Goal: Task Accomplishment & Management: Manage account settings

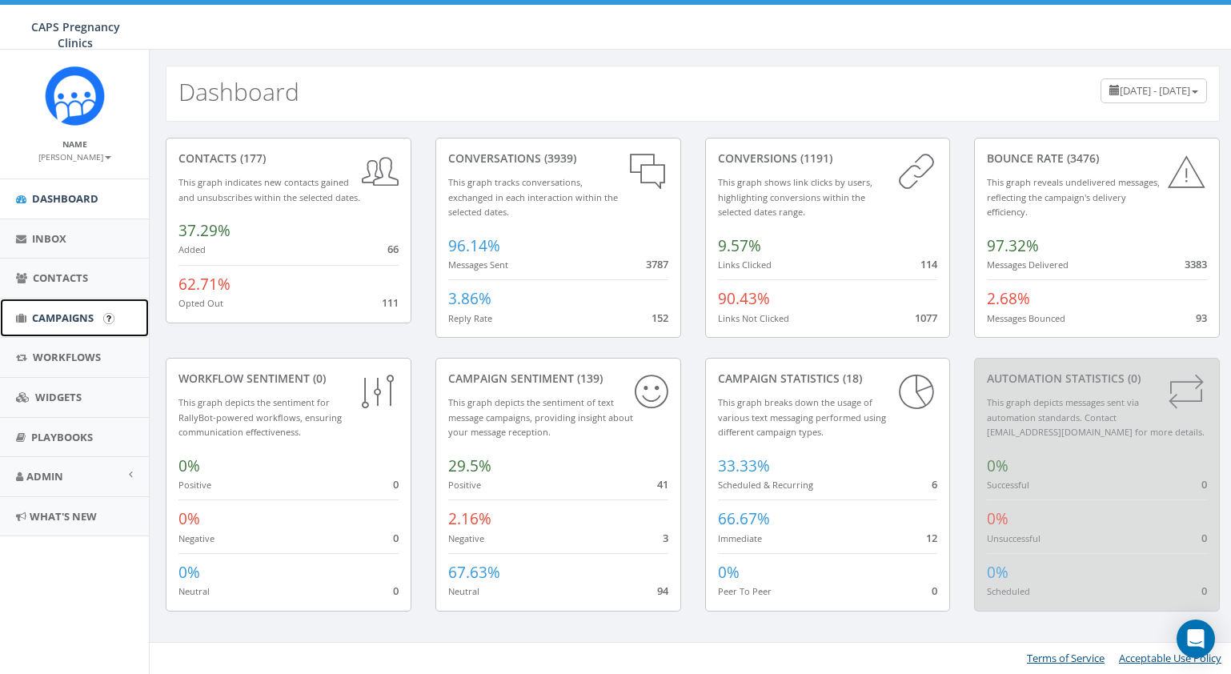
click at [70, 318] on span "Campaigns" at bounding box center [63, 318] width 62 height 14
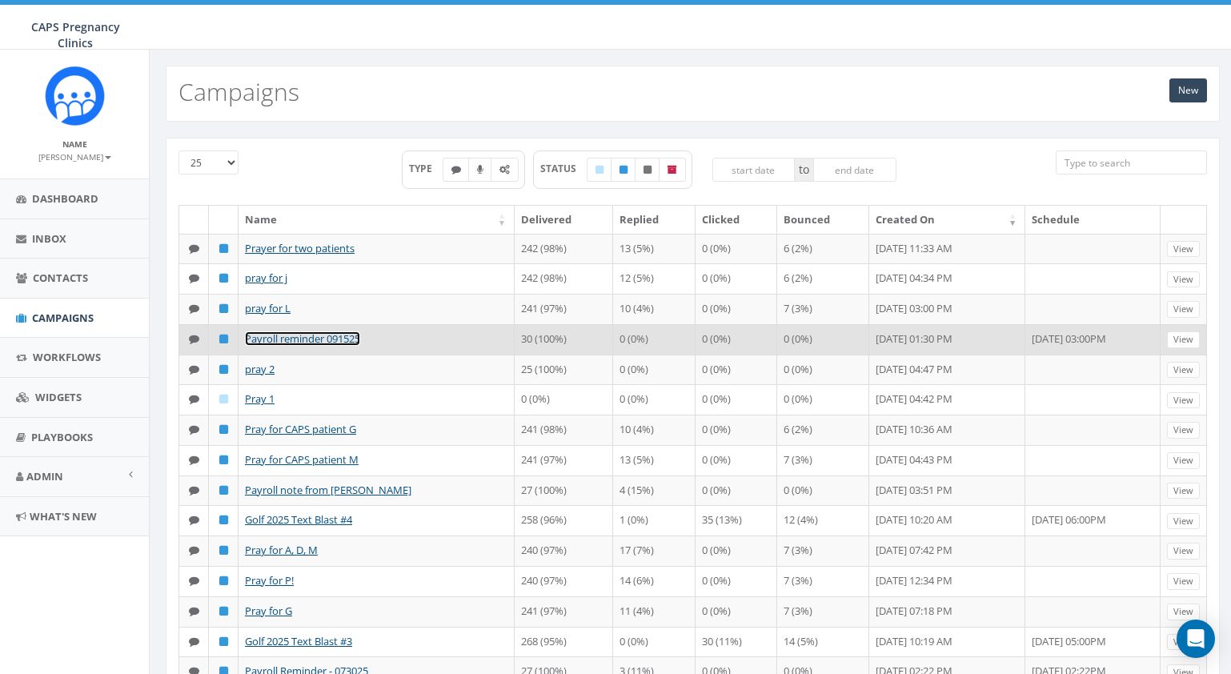
click at [335, 346] on link "Payroll reminder 091525" at bounding box center [302, 338] width 115 height 14
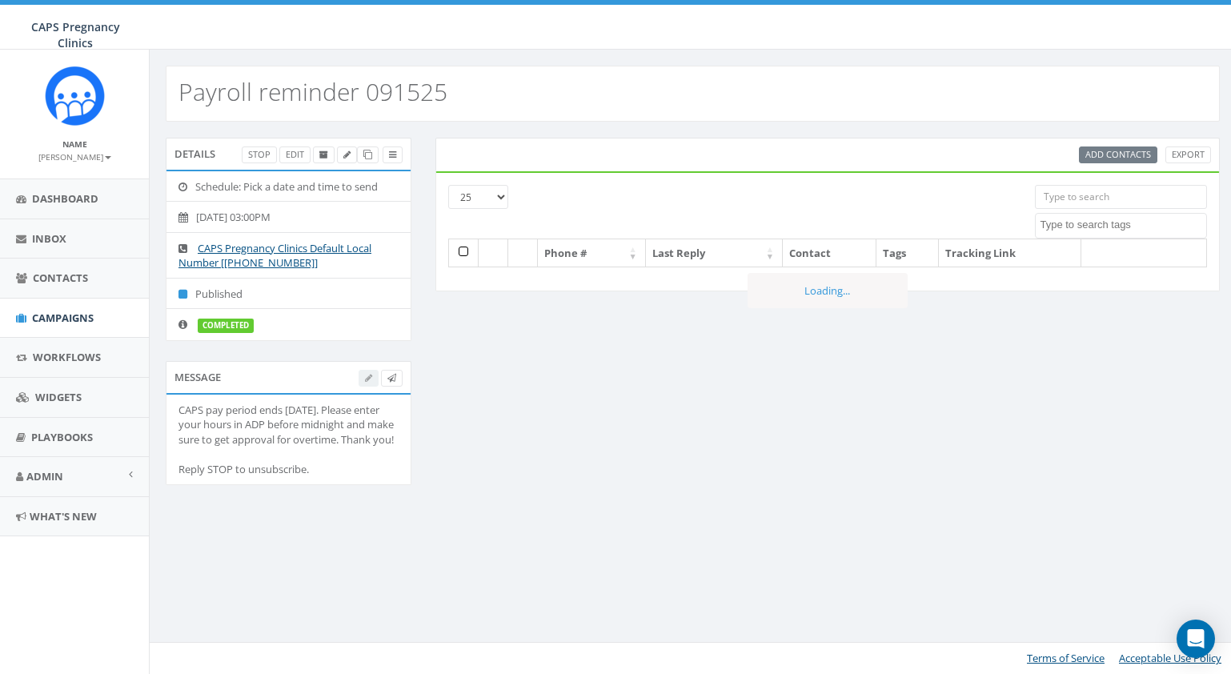
select select
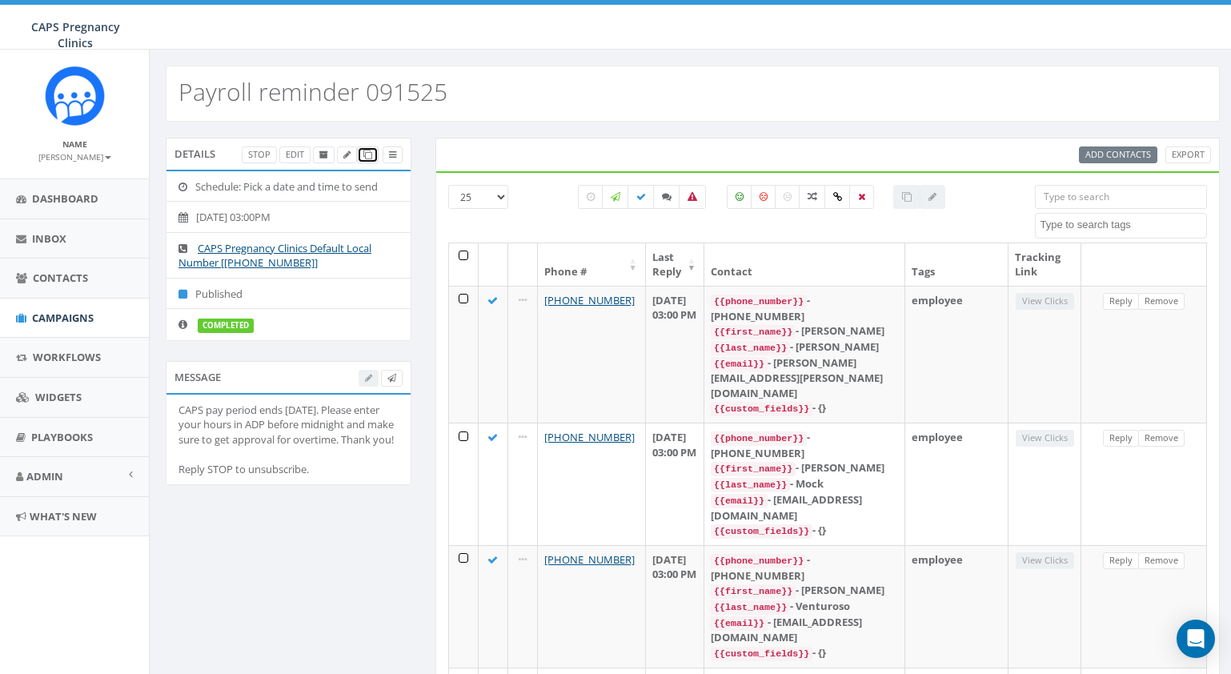
click at [371, 157] on icon at bounding box center [367, 154] width 9 height 9
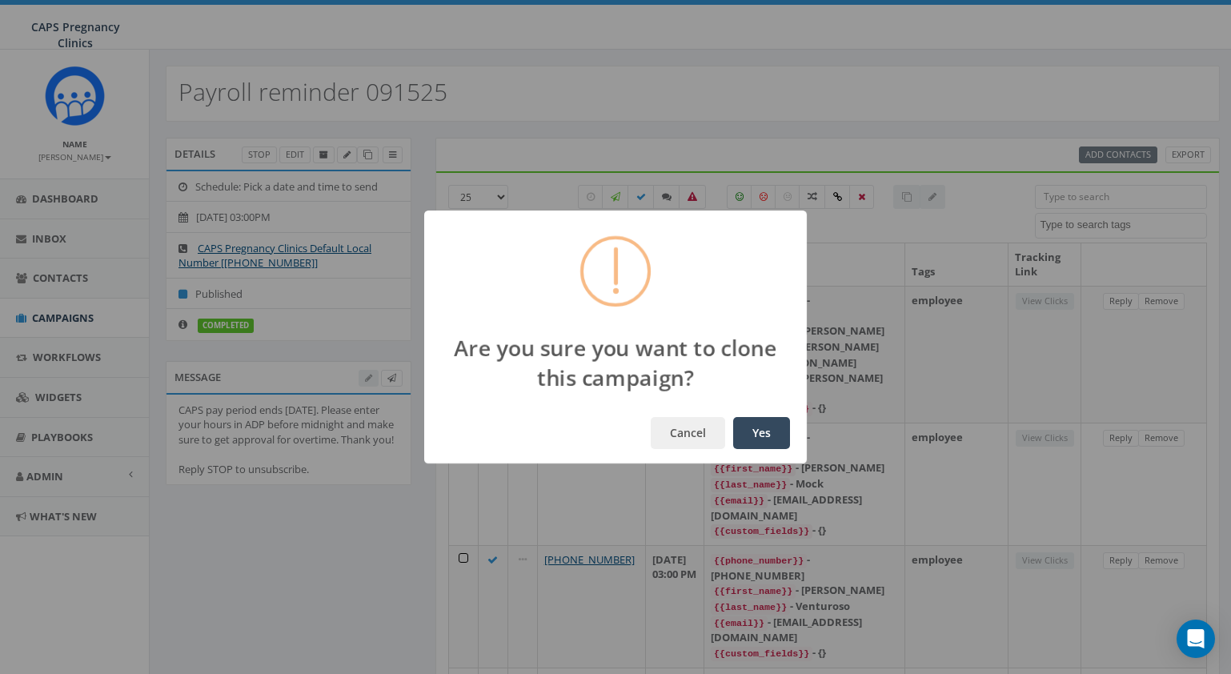
click at [761, 427] on button "Yes" at bounding box center [761, 433] width 57 height 32
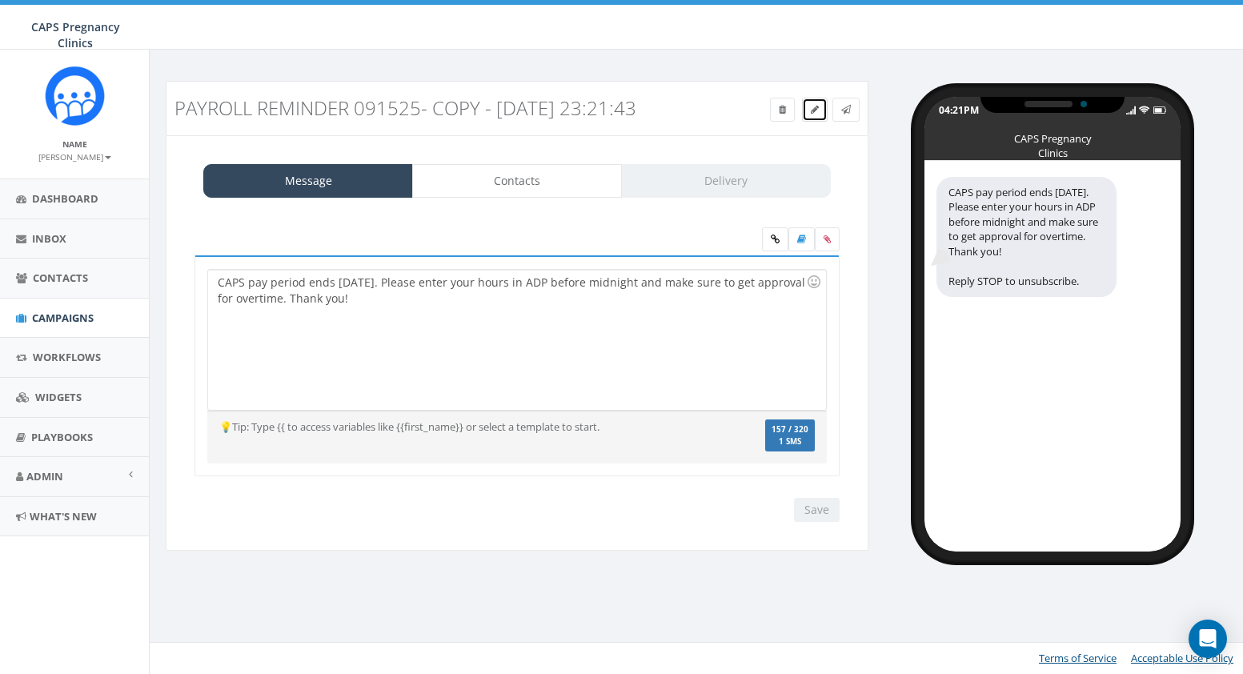
click at [812, 109] on icon at bounding box center [815, 110] width 8 height 10
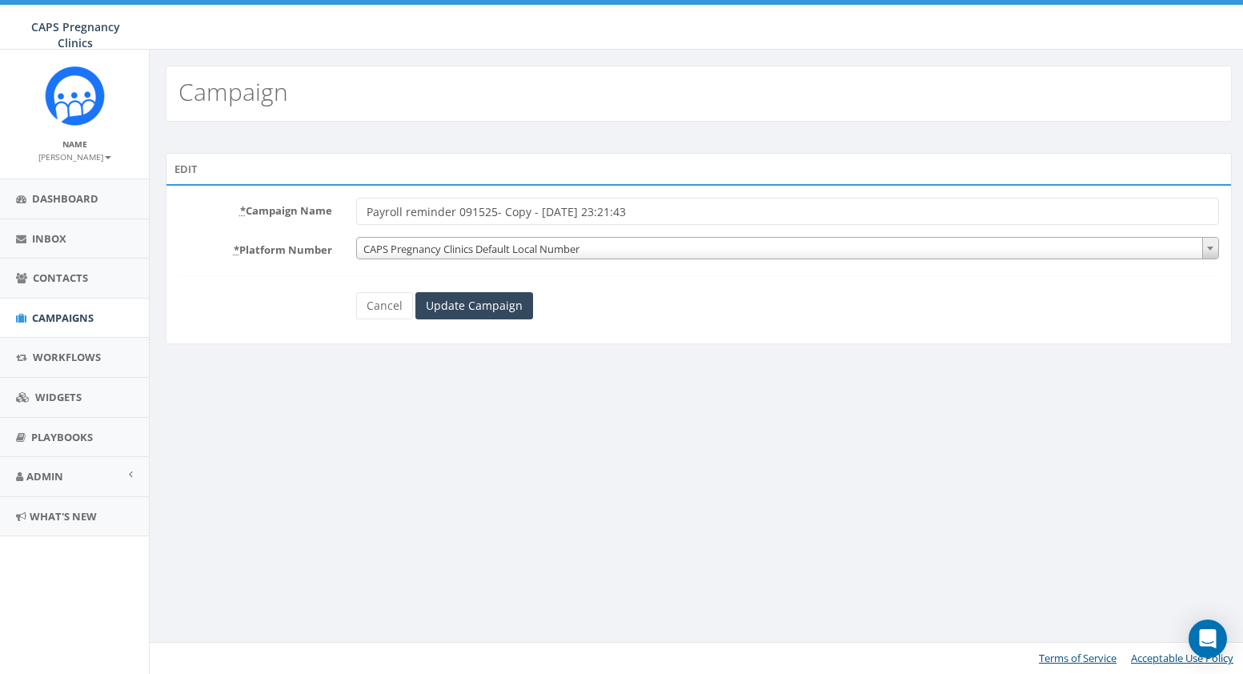
click at [457, 212] on input "Payroll reminder 091525- Copy - 2025-09-28 23:21:43" at bounding box center [787, 211] width 863 height 27
drag, startPoint x: 493, startPoint y: 212, endPoint x: 642, endPoint y: 222, distance: 149.2
click at [642, 222] on input "Payroll reminder 091525- Copy - 2025-09-28 23:21:43" at bounding box center [787, 211] width 863 height 27
click at [481, 213] on input "Payroll reminder 091525" at bounding box center [787, 211] width 863 height 27
type input "Payroll reminder 093025"
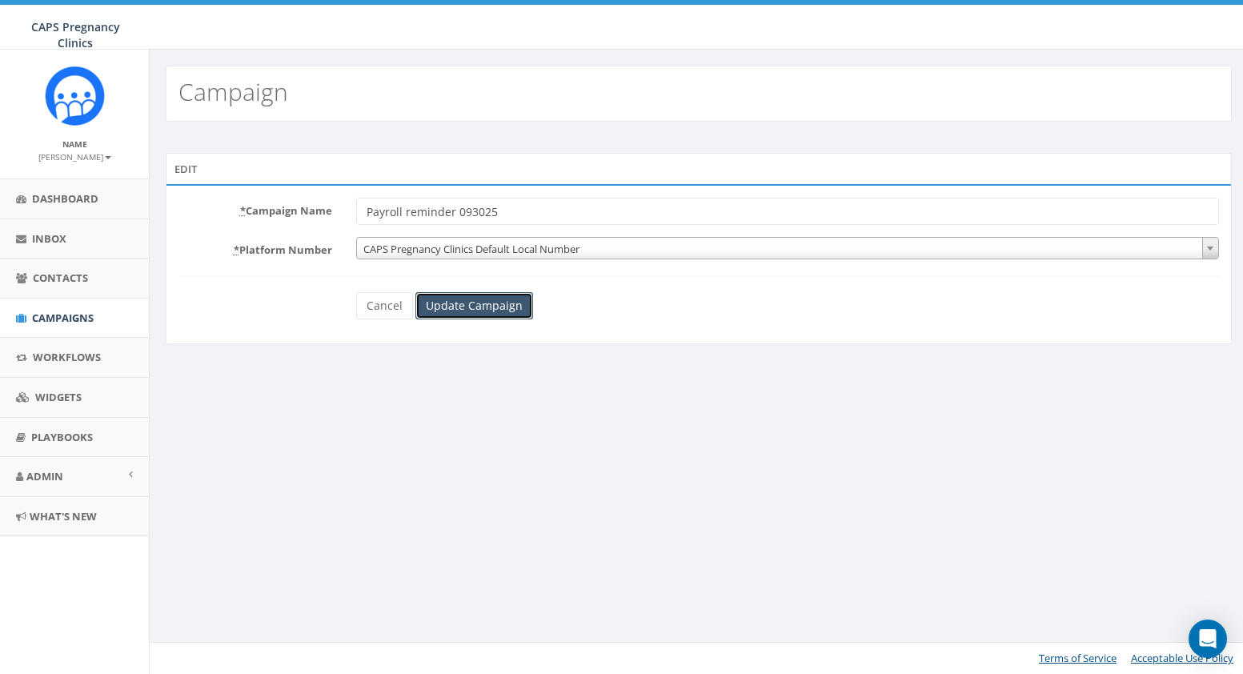
click at [486, 305] on input "Update Campaign" at bounding box center [474, 305] width 118 height 27
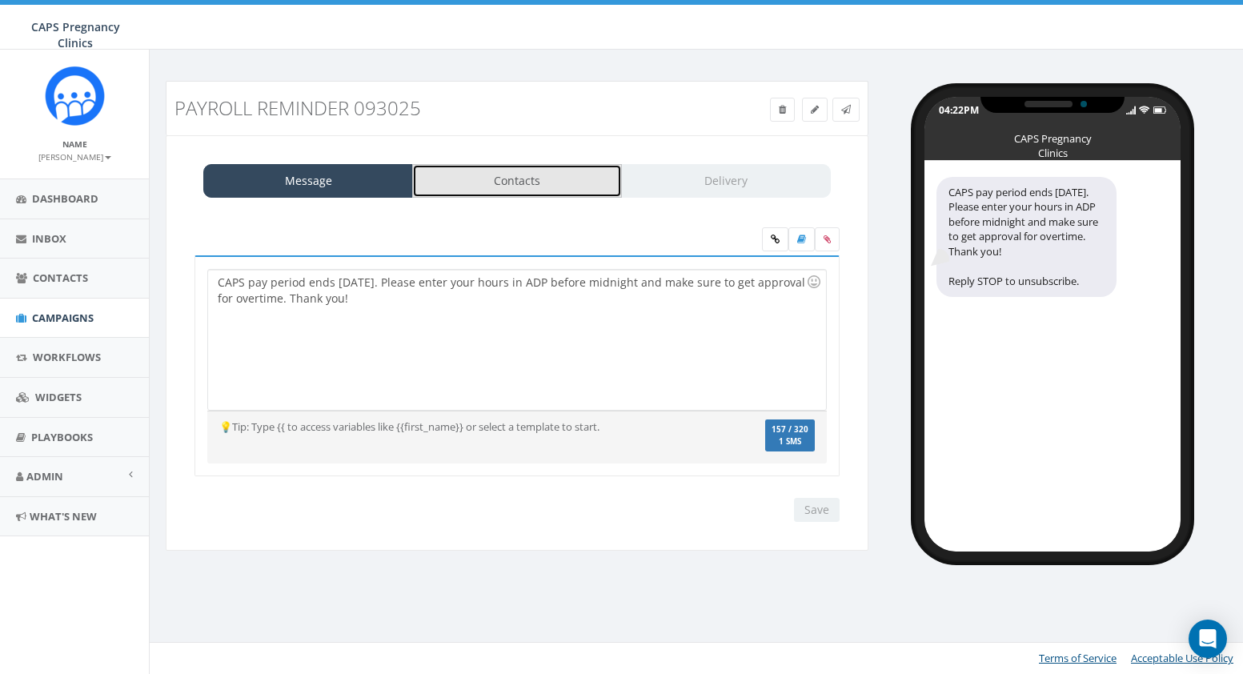
click at [504, 178] on link "Contacts" at bounding box center [517, 181] width 210 height 34
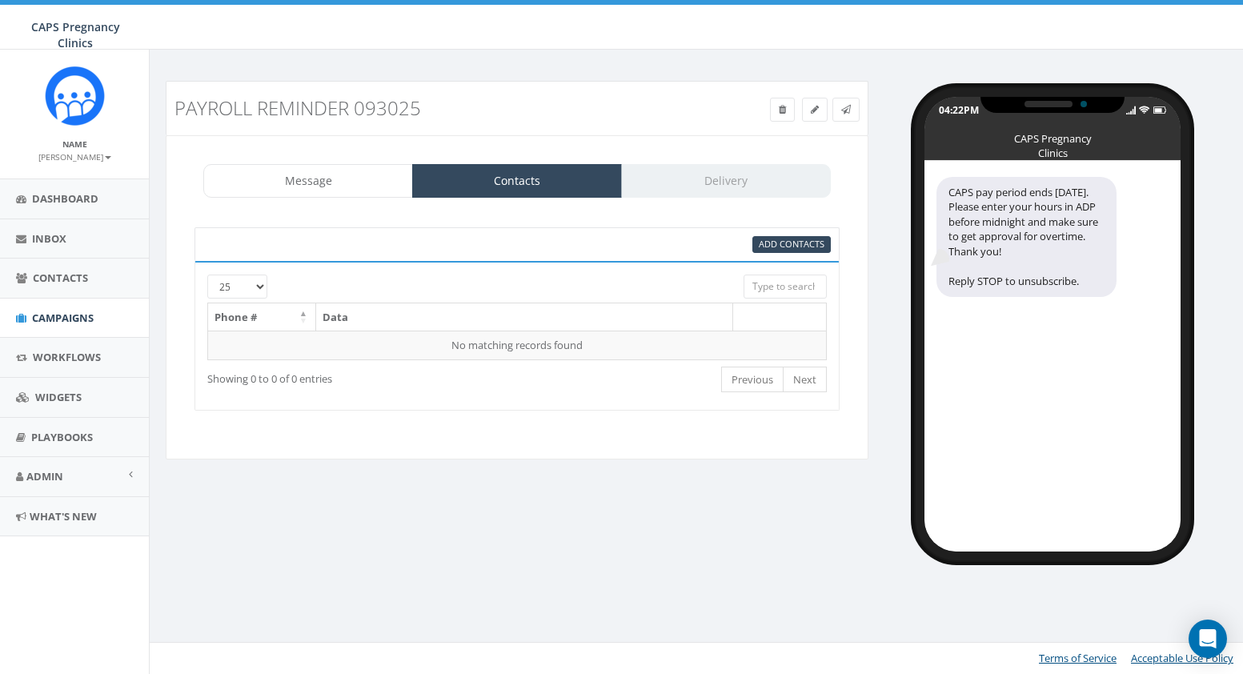
click at [770, 184] on div "Message Contacts Delivery" at bounding box center [517, 181] width 628 height 34
click at [780, 238] on span "Add Contacts" at bounding box center [792, 244] width 66 height 12
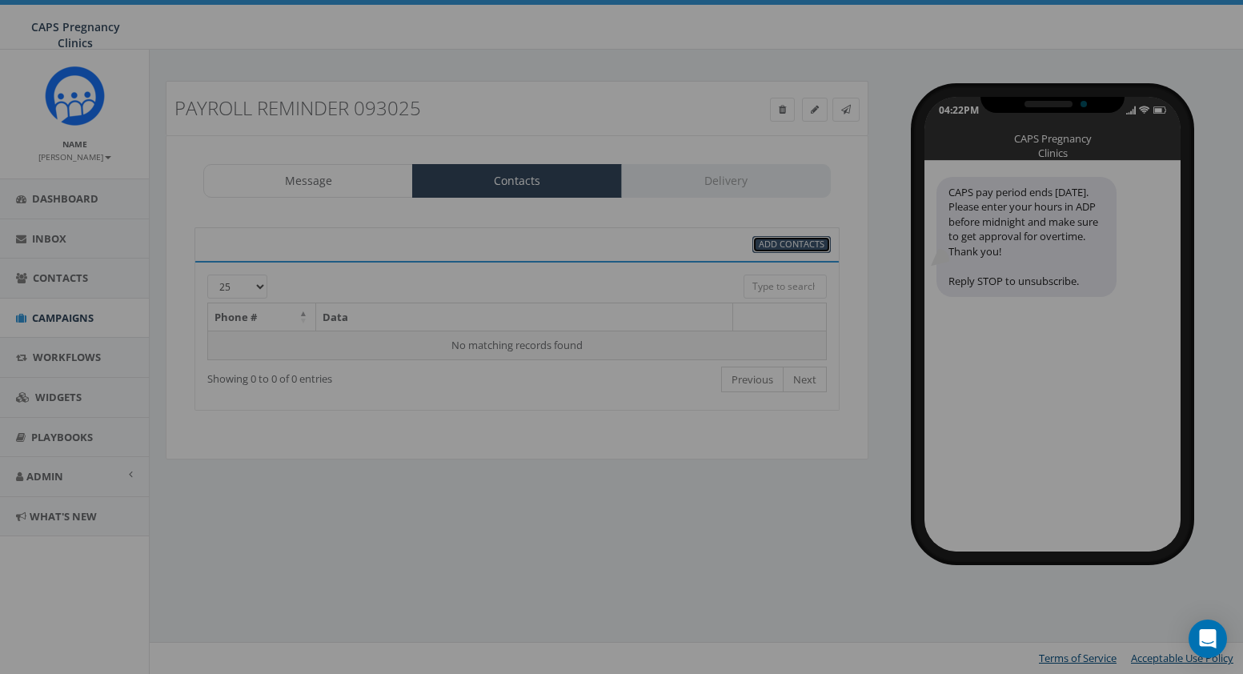
select select
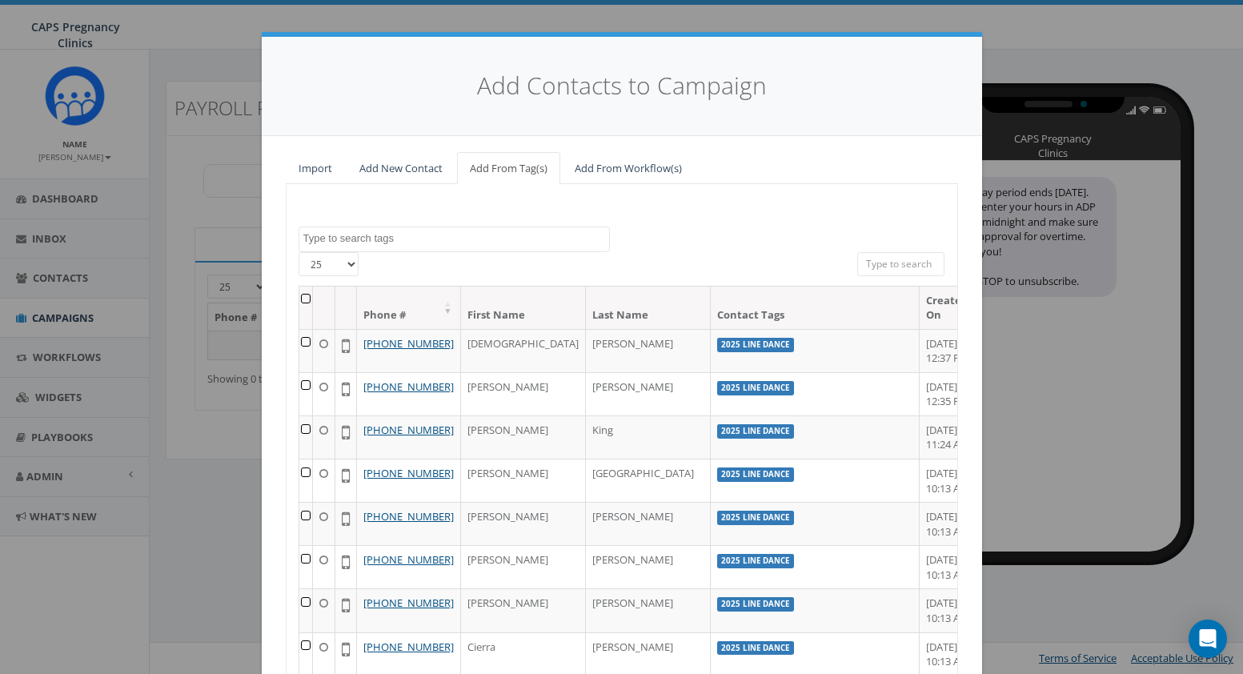
click at [451, 237] on textarea "Search" at bounding box center [456, 238] width 306 height 14
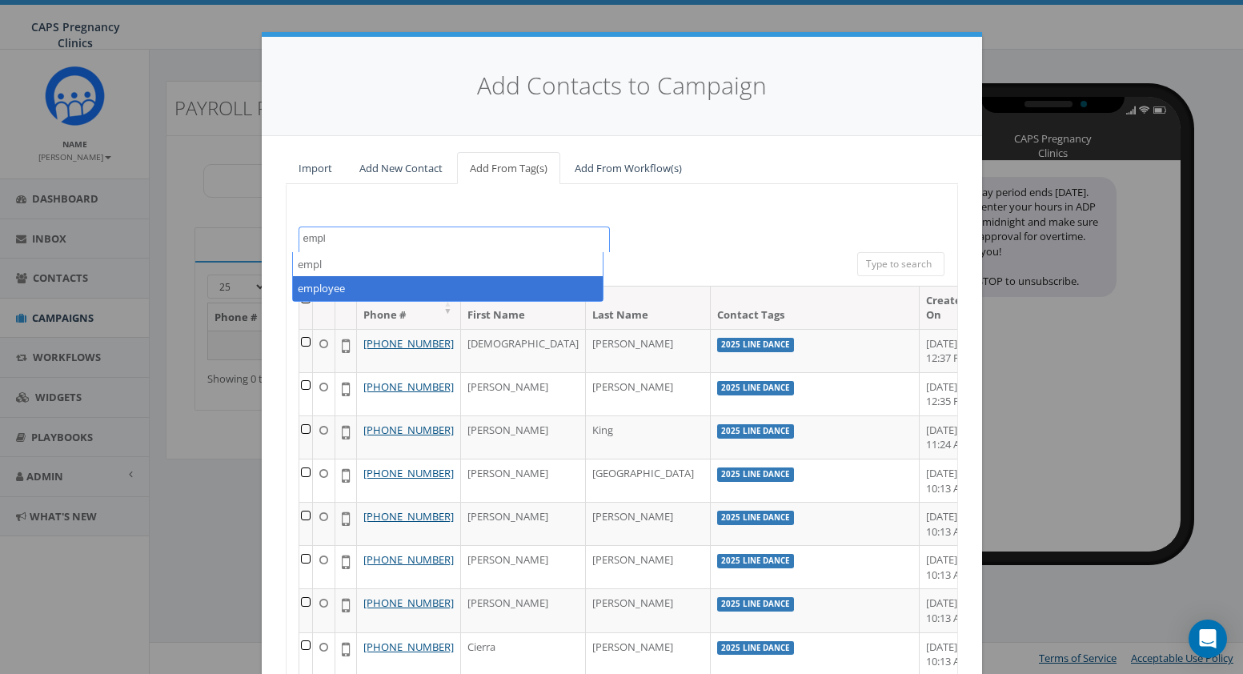
type textarea "empl"
select select "employee"
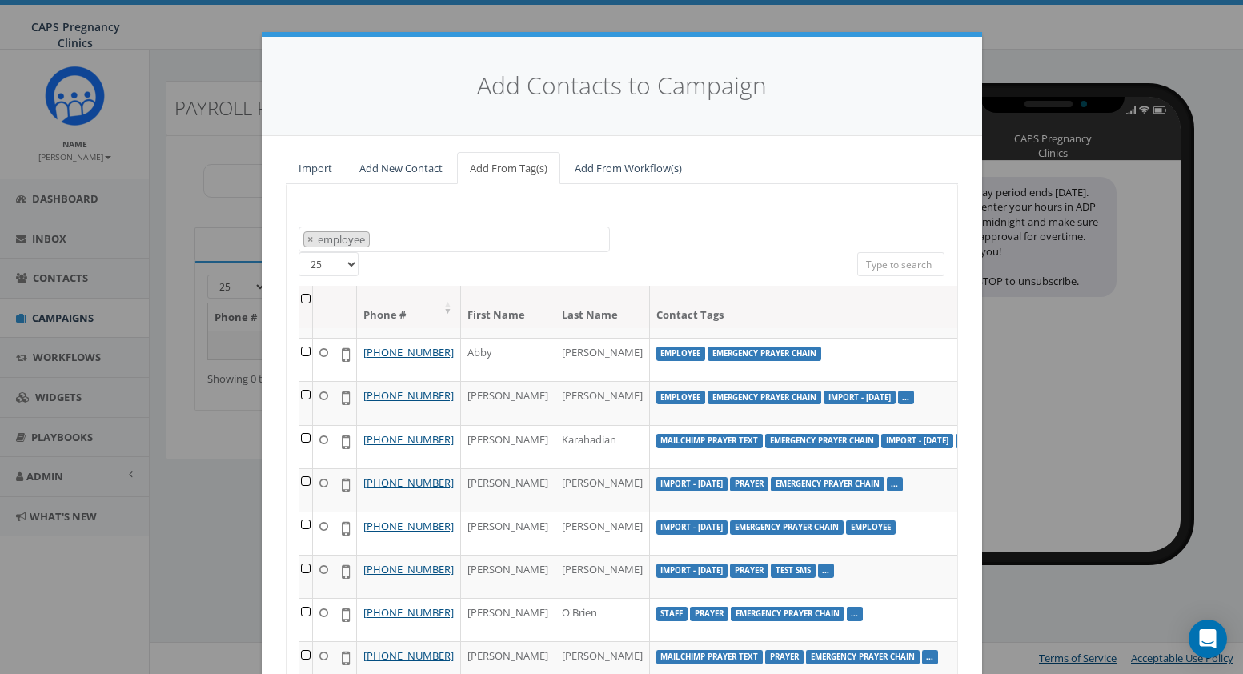
scroll to position [1111, 0]
click at [342, 262] on select "25 50 100" at bounding box center [329, 264] width 60 height 24
select select "50"
click at [299, 252] on select "25 50 100" at bounding box center [329, 264] width 60 height 24
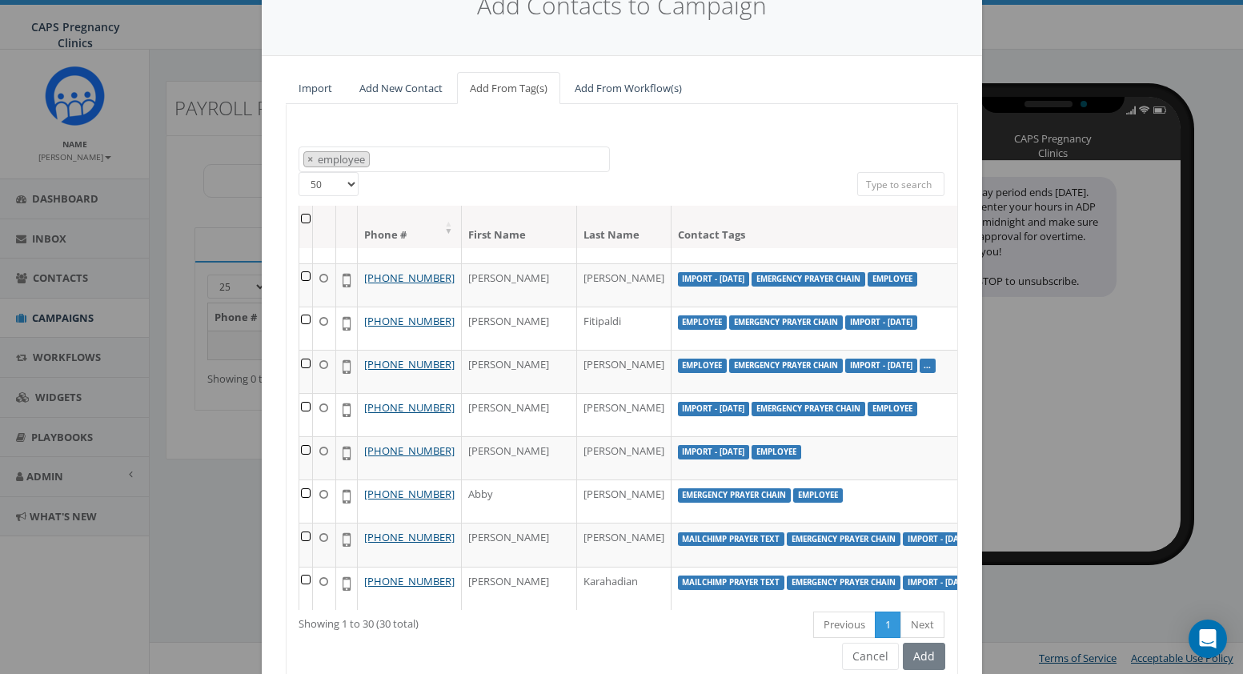
scroll to position [0, 0]
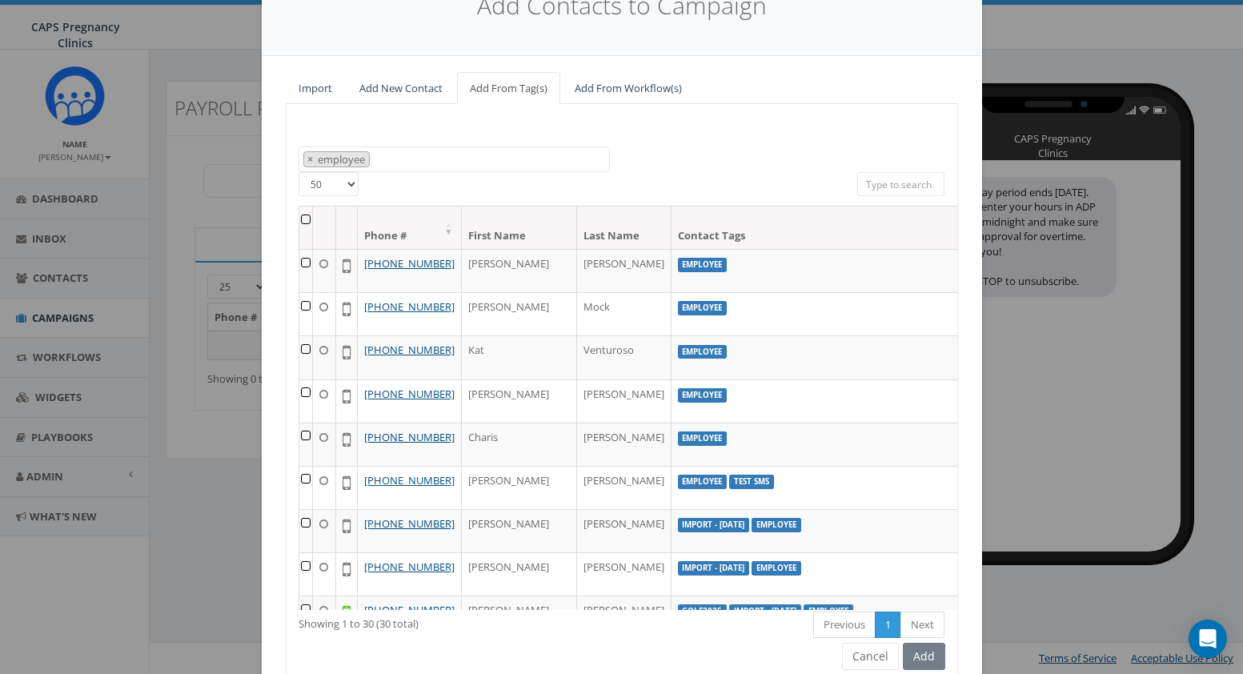
click at [299, 219] on th at bounding box center [306, 228] width 14 height 42
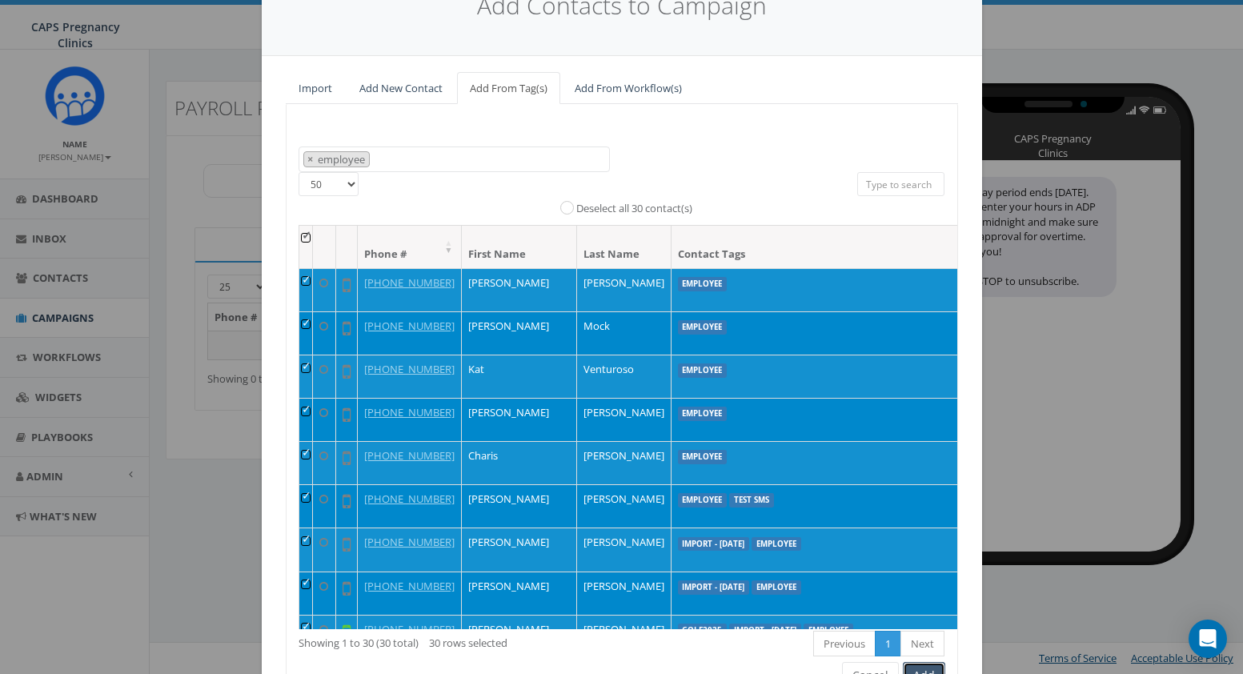
click at [925, 664] on button "Add" at bounding box center [924, 675] width 42 height 27
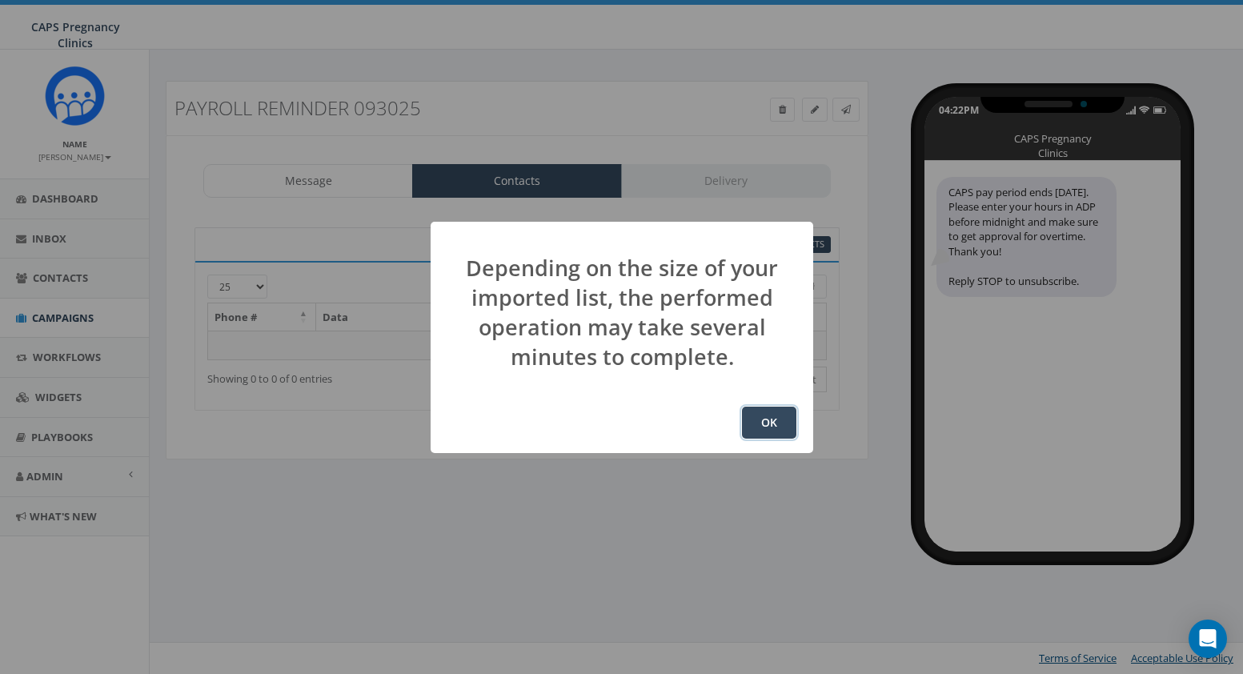
click at [772, 427] on button "OK" at bounding box center [769, 423] width 54 height 32
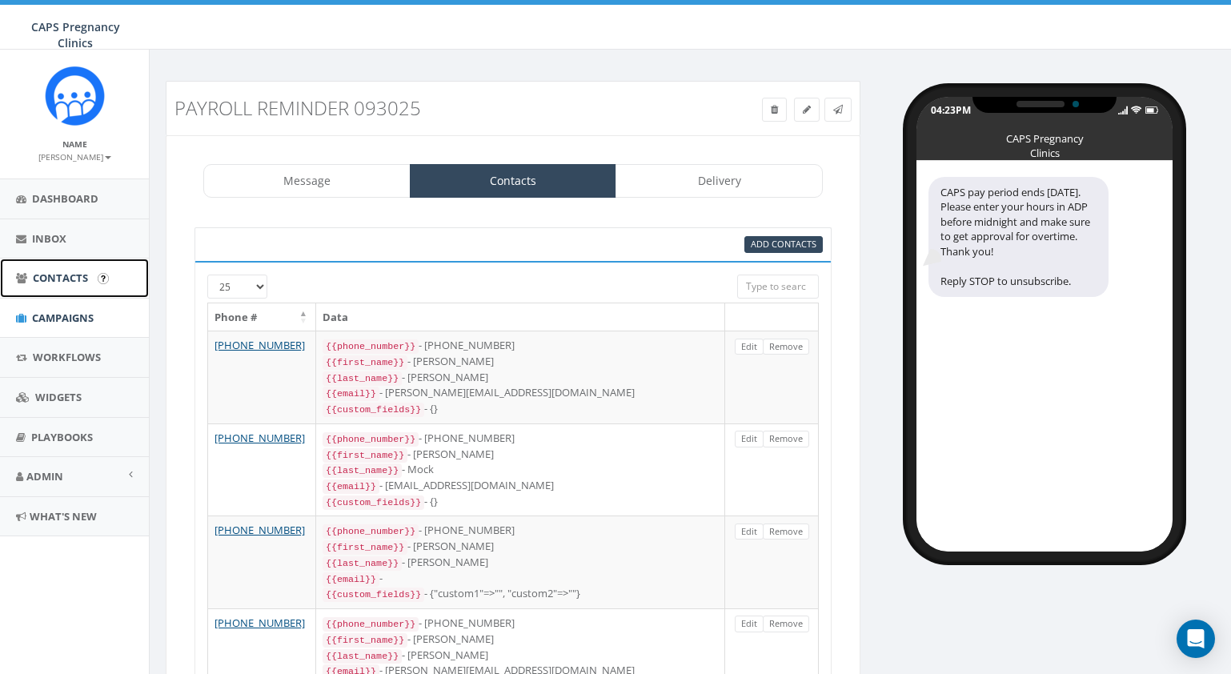
click at [50, 276] on span "Contacts" at bounding box center [60, 278] width 55 height 14
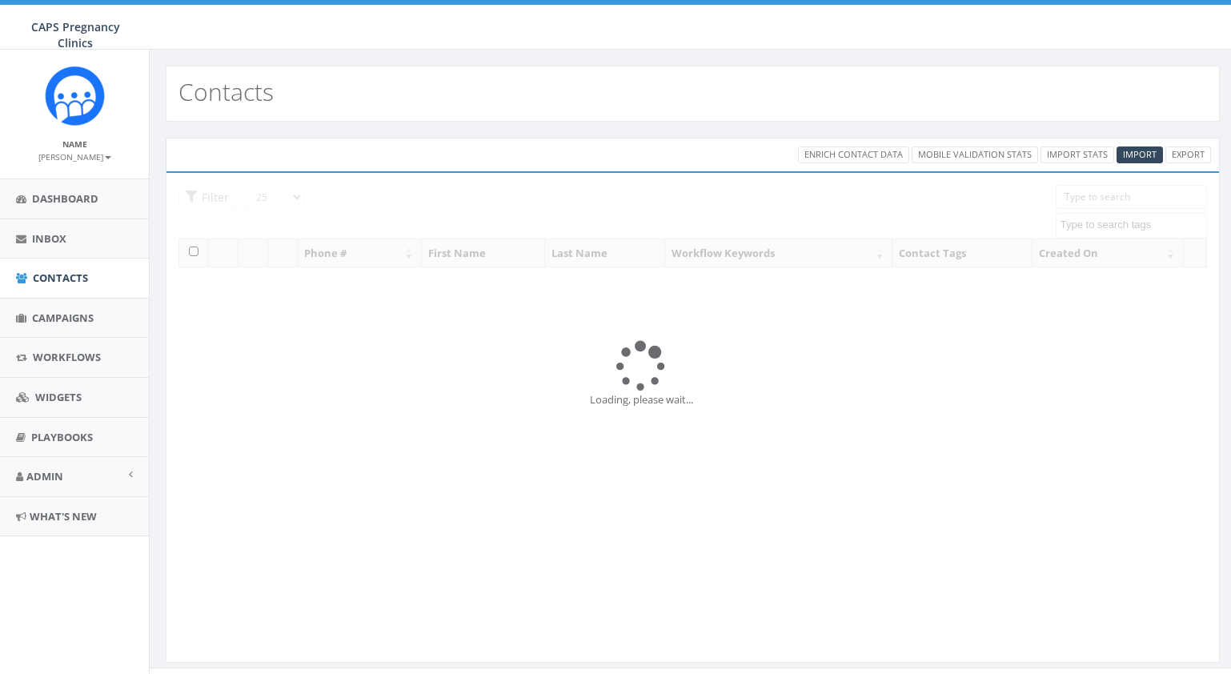
select select
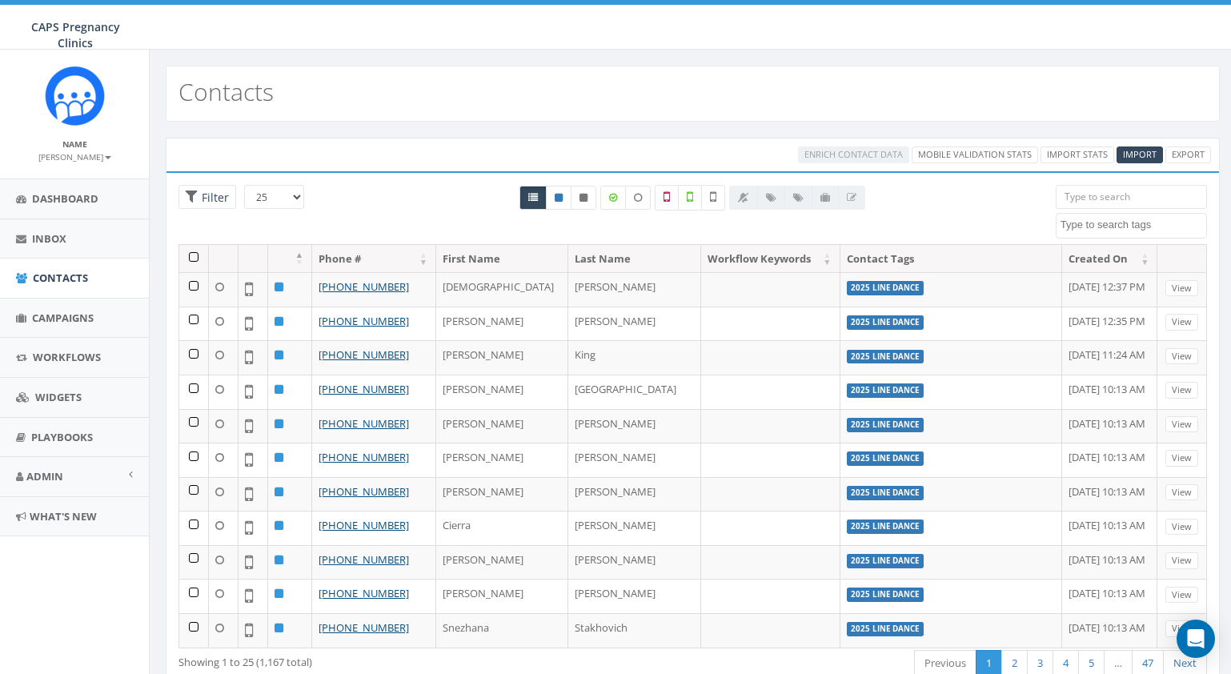
click at [1113, 195] on input "search" at bounding box center [1131, 197] width 151 height 24
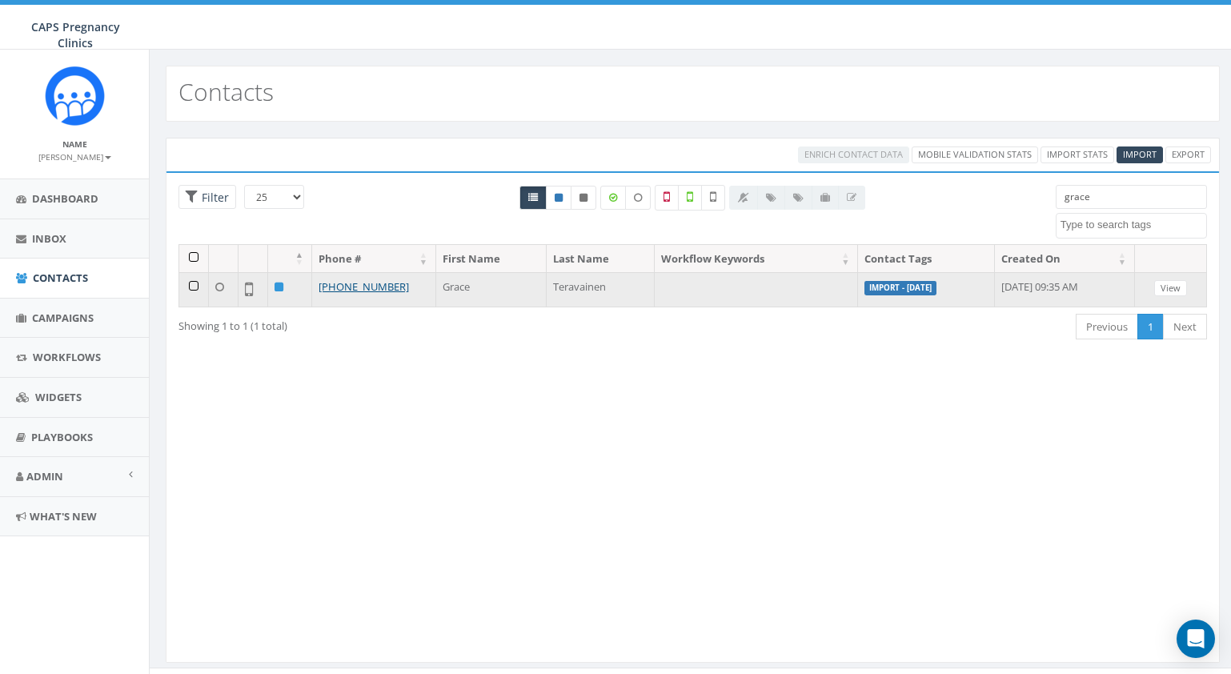
type input "grace"
click at [868, 292] on label "Import - [DATE]" at bounding box center [900, 288] width 72 height 14
click at [353, 283] on link "[PHONE_NUMBER]" at bounding box center [364, 286] width 90 height 14
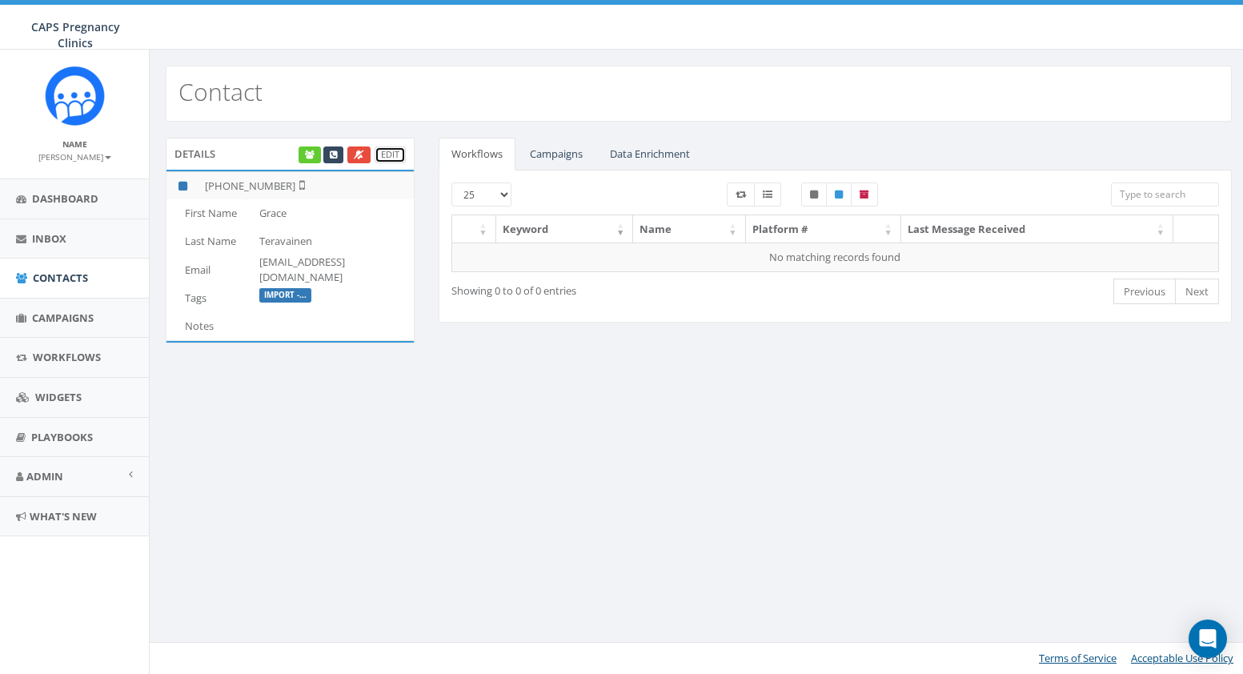
click at [388, 155] on link "Edit" at bounding box center [390, 154] width 31 height 17
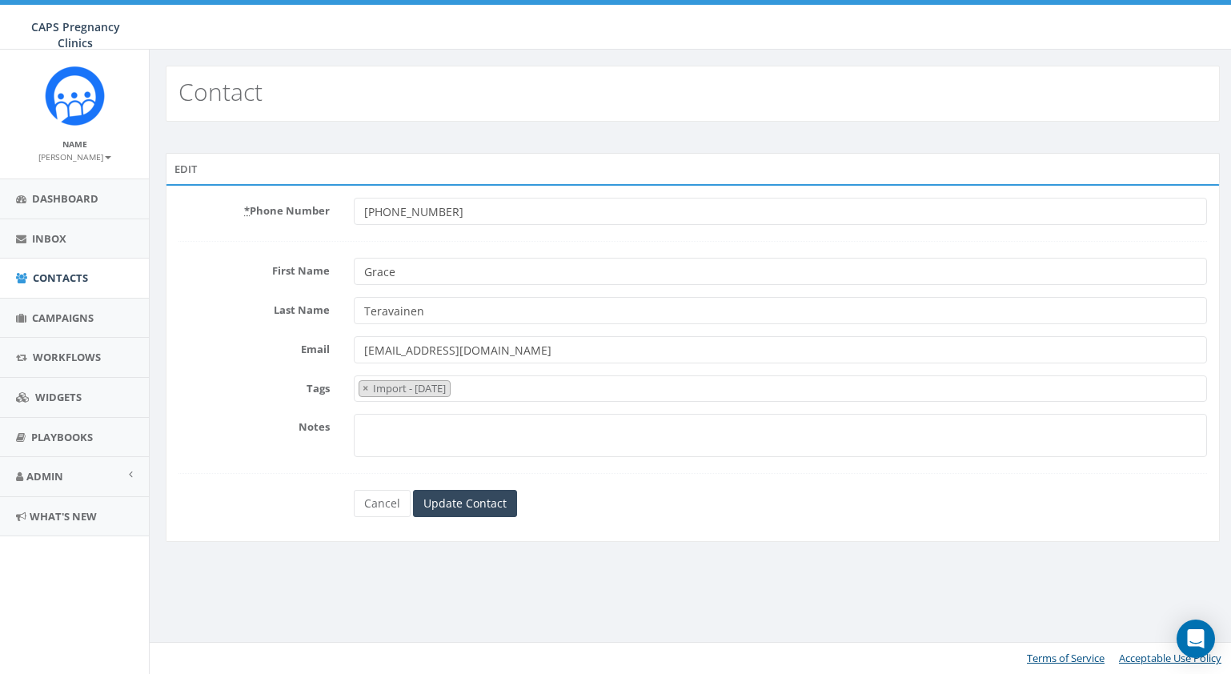
select select "Import - 11/15/2024"
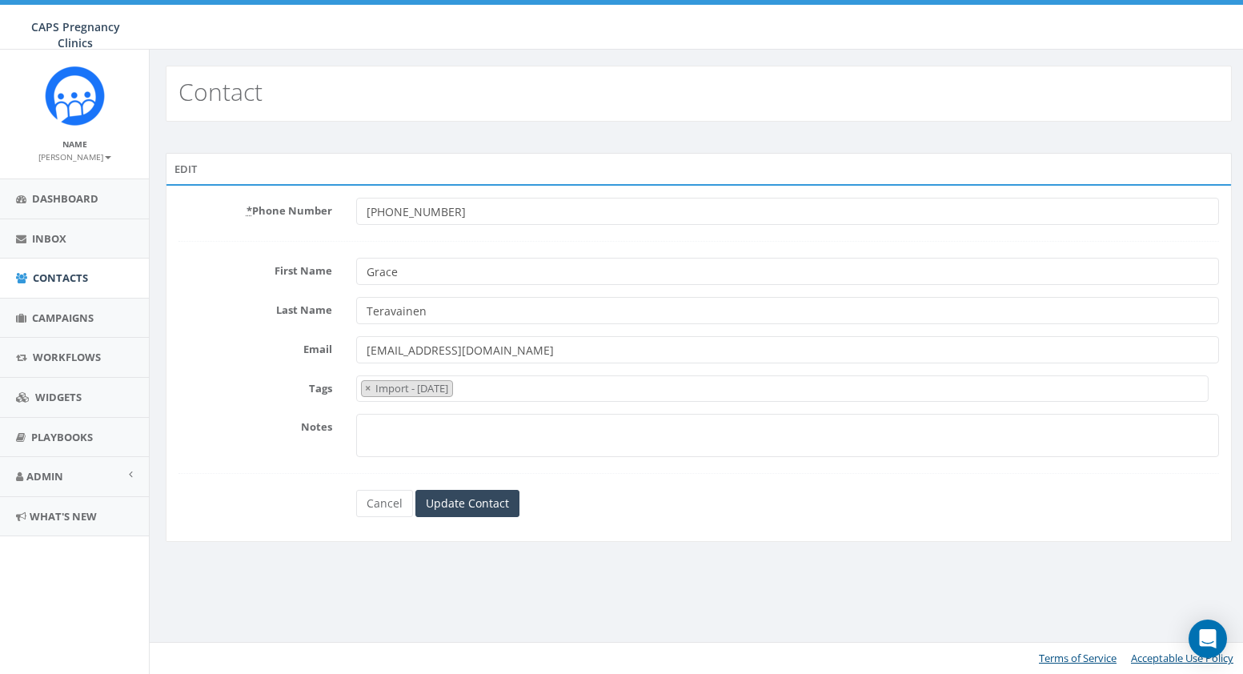
click at [537, 386] on span "× Import - 11/15/2024" at bounding box center [782, 388] width 853 height 26
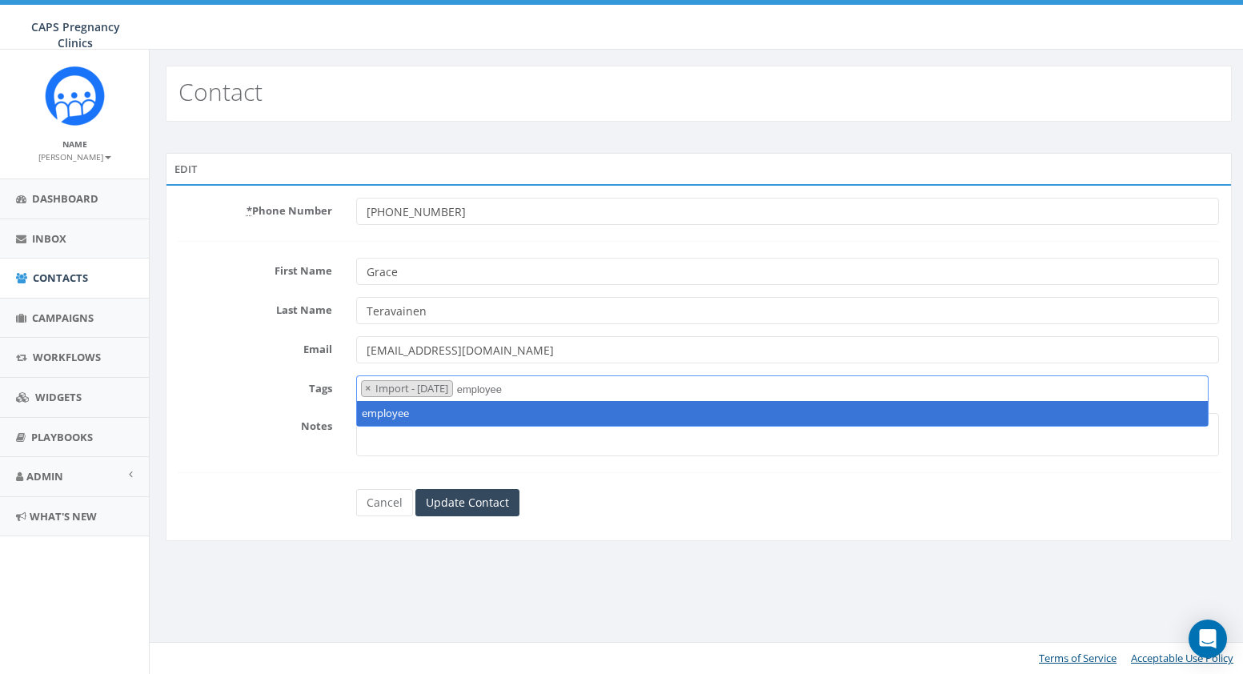
type textarea "employee"
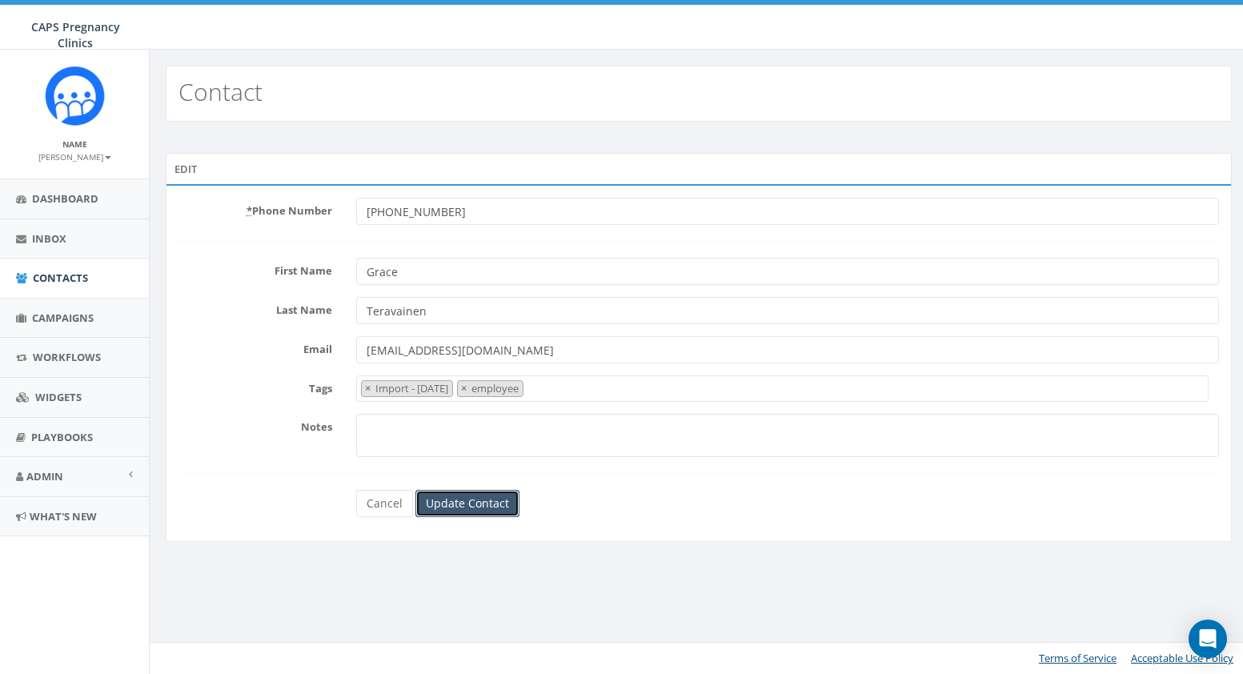
click at [460, 500] on input "Update Contact" at bounding box center [467, 503] width 104 height 27
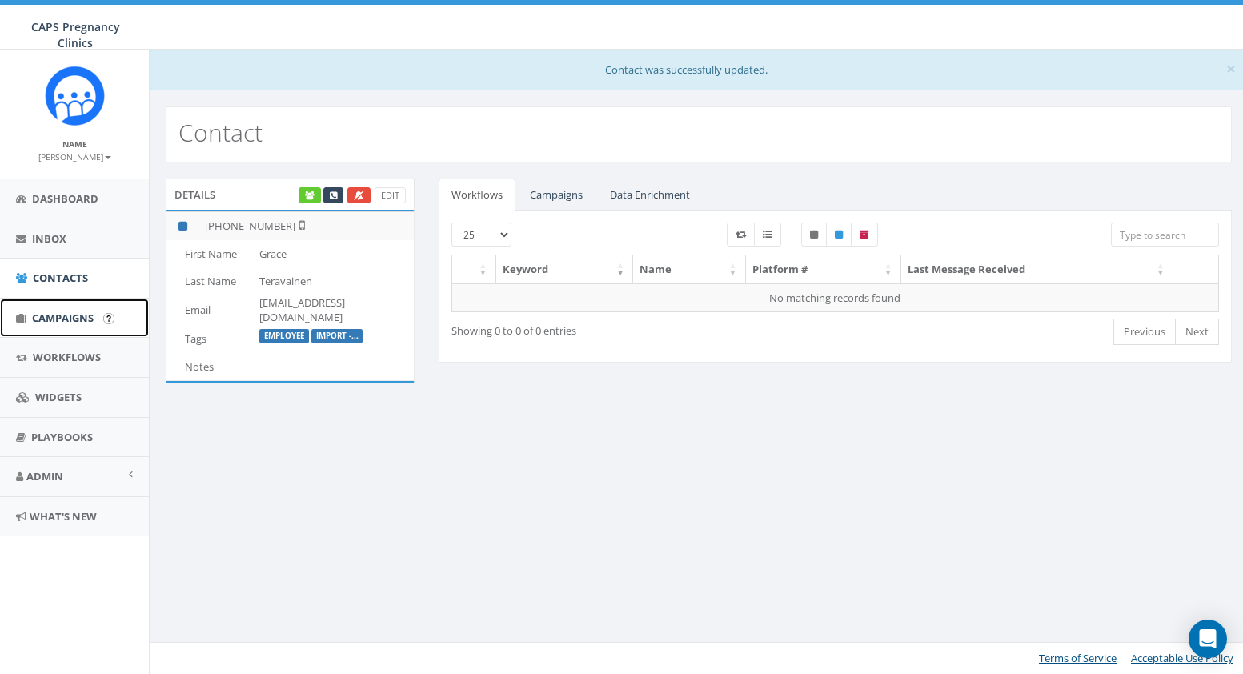
click at [60, 313] on span "Campaigns" at bounding box center [63, 318] width 62 height 14
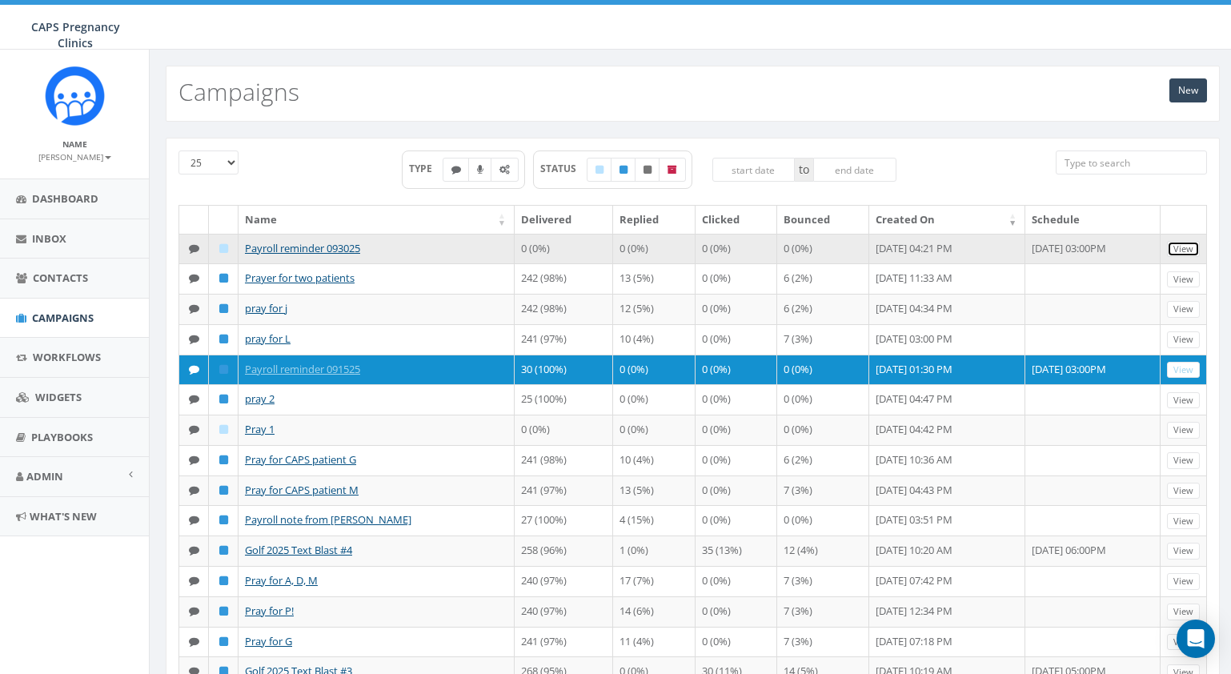
click at [1187, 250] on link "View" at bounding box center [1183, 249] width 33 height 17
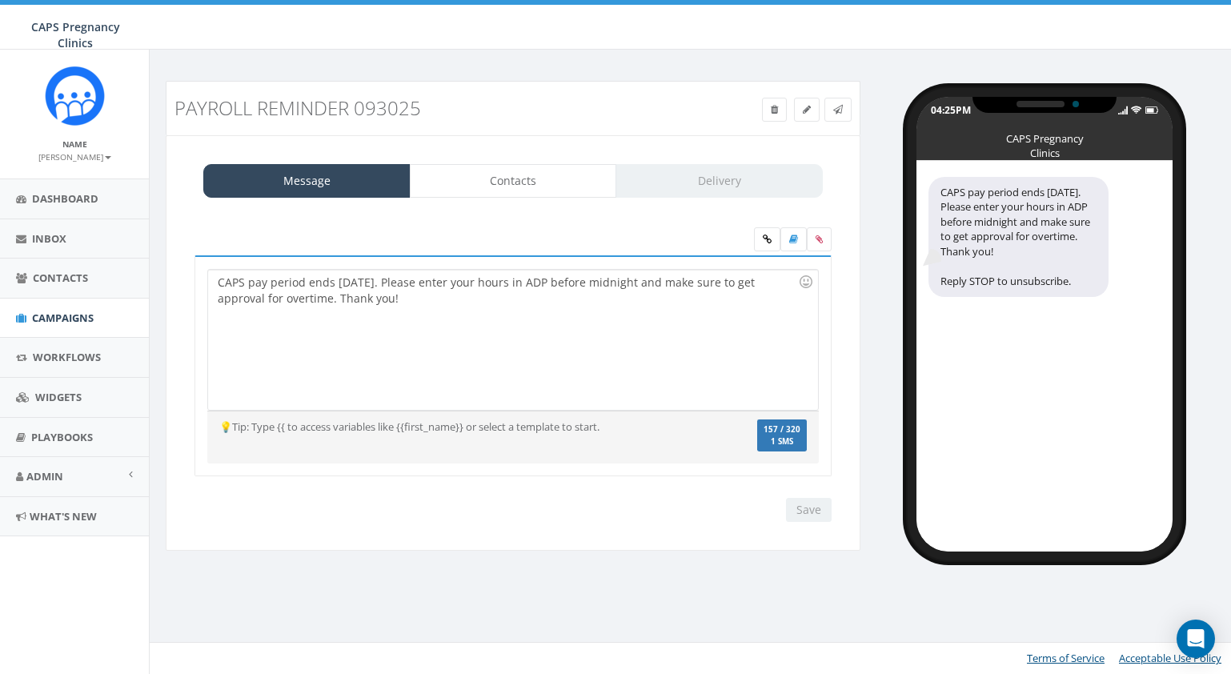
select select
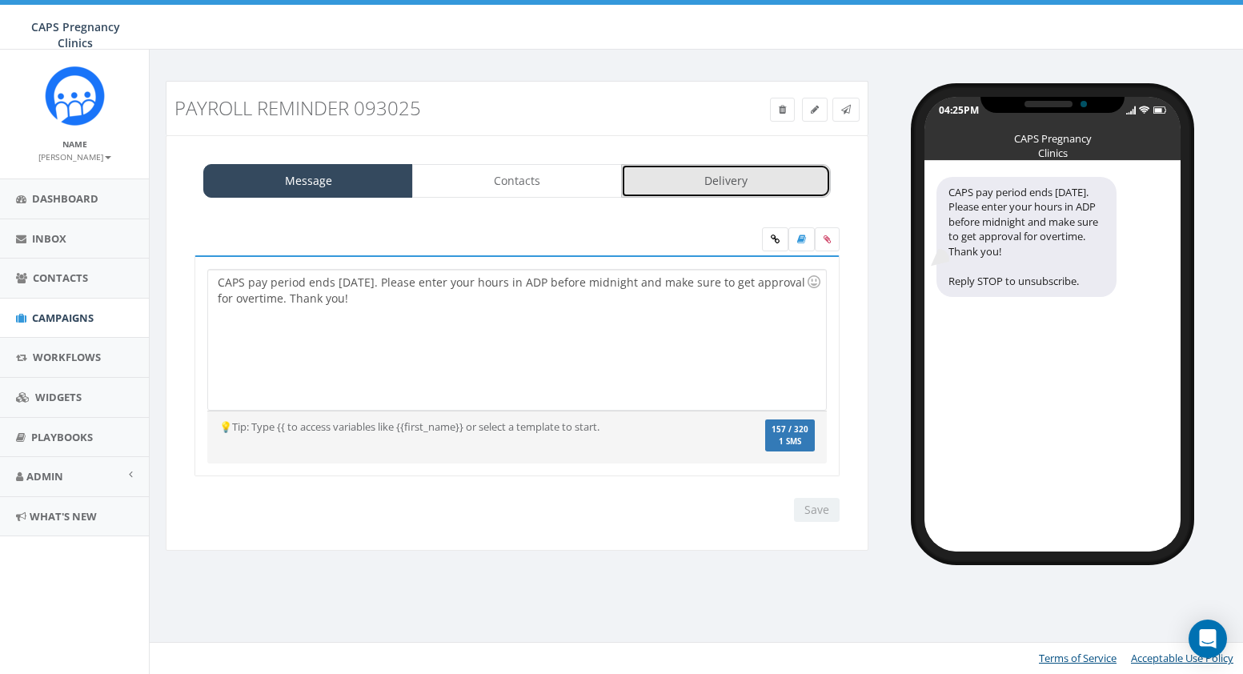
click at [716, 178] on link "Delivery" at bounding box center [726, 181] width 210 height 34
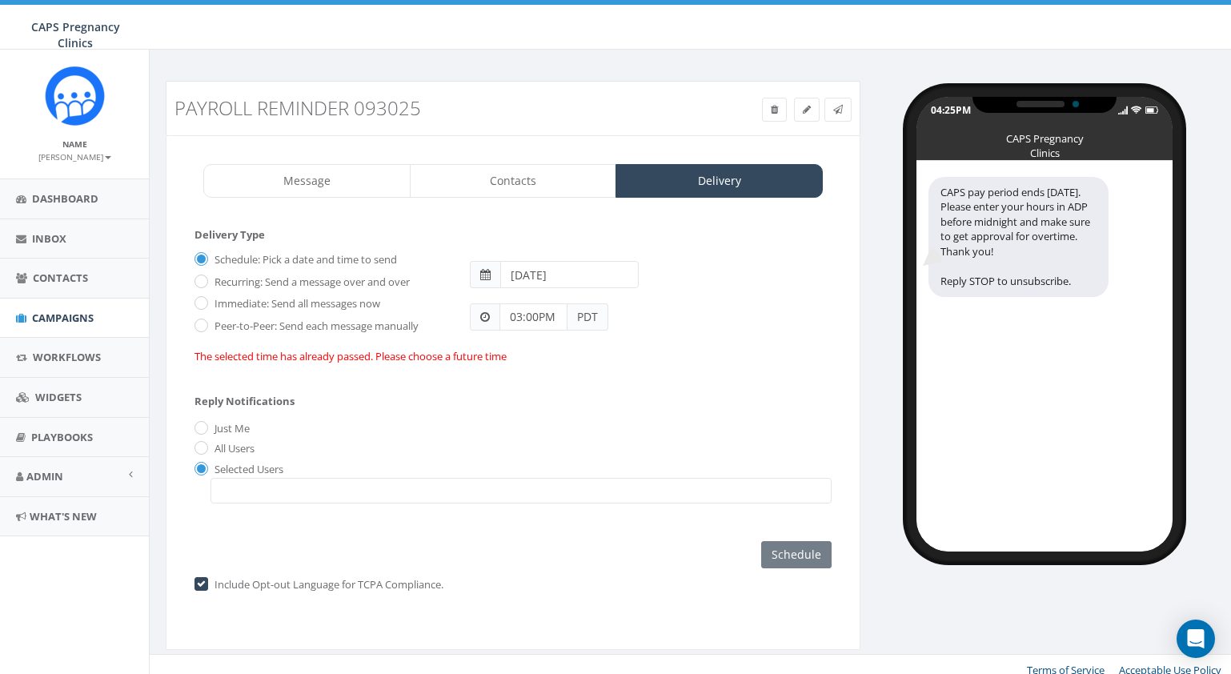
click at [587, 275] on input "2025-09-15" at bounding box center [569, 274] width 138 height 27
click at [563, 447] on td "30" at bounding box center [564, 450] width 24 height 24
type input "2025-09-30"
click at [701, 402] on div "Reply Notifications Just Me All Users Selected Users sarah.snider@capsonline.or…" at bounding box center [512, 445] width 637 height 133
click at [204, 281] on input "Recurring: Send a message over and over" at bounding box center [199, 282] width 10 height 10
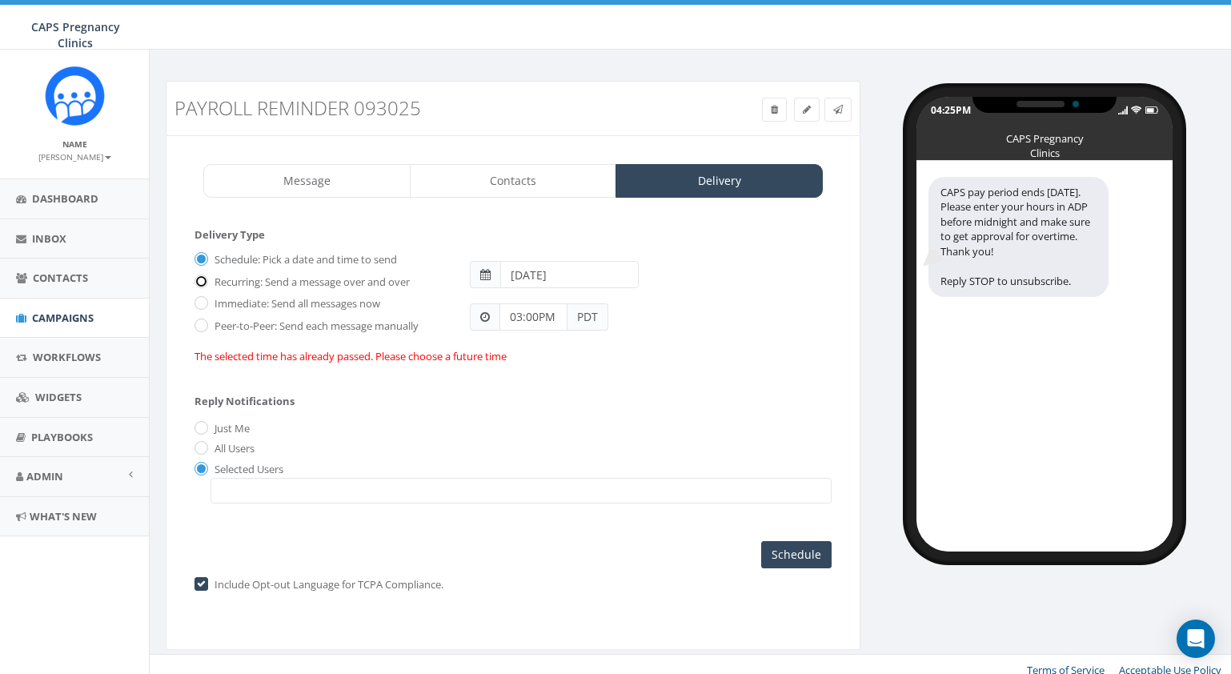
radio input "true"
click at [211, 259] on label "Schedule: Pick a date and time to send" at bounding box center [304, 260] width 186 height 16
click at [205, 259] on input "Schedule: Pick a date and time to send" at bounding box center [199, 260] width 10 height 10
radio input "true"
click at [515, 170] on link "Contacts" at bounding box center [513, 181] width 207 height 34
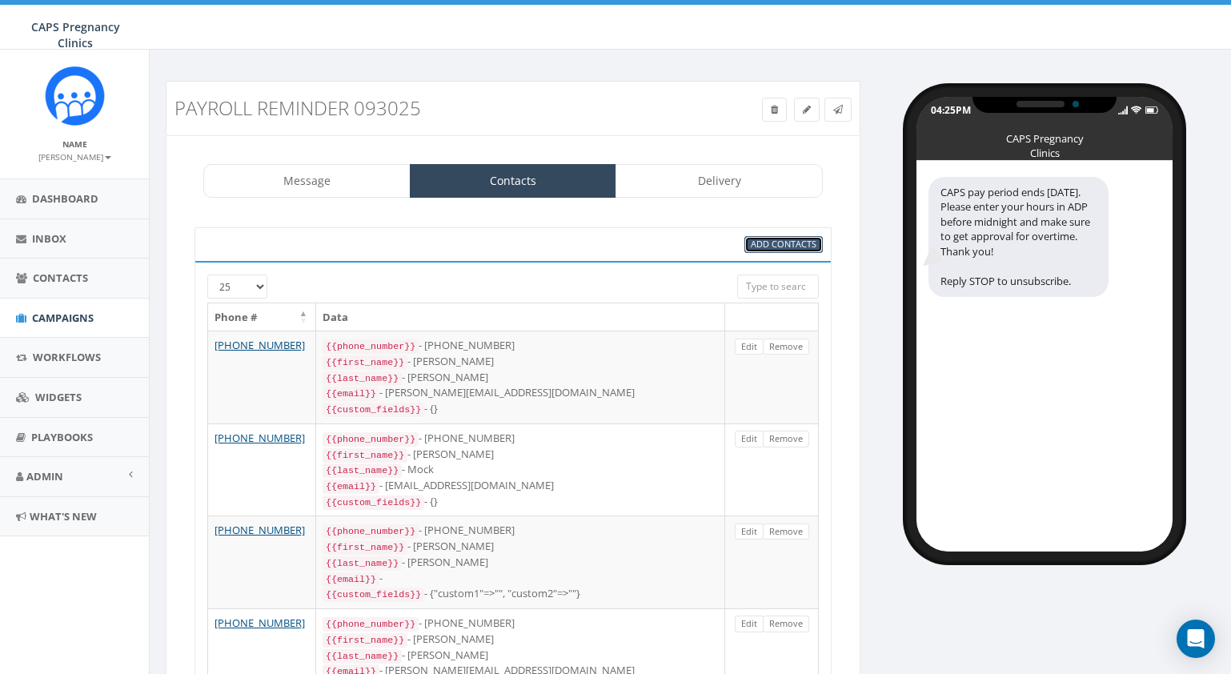
click at [790, 243] on span "Add Contacts" at bounding box center [784, 244] width 66 height 12
select select
select select "50"
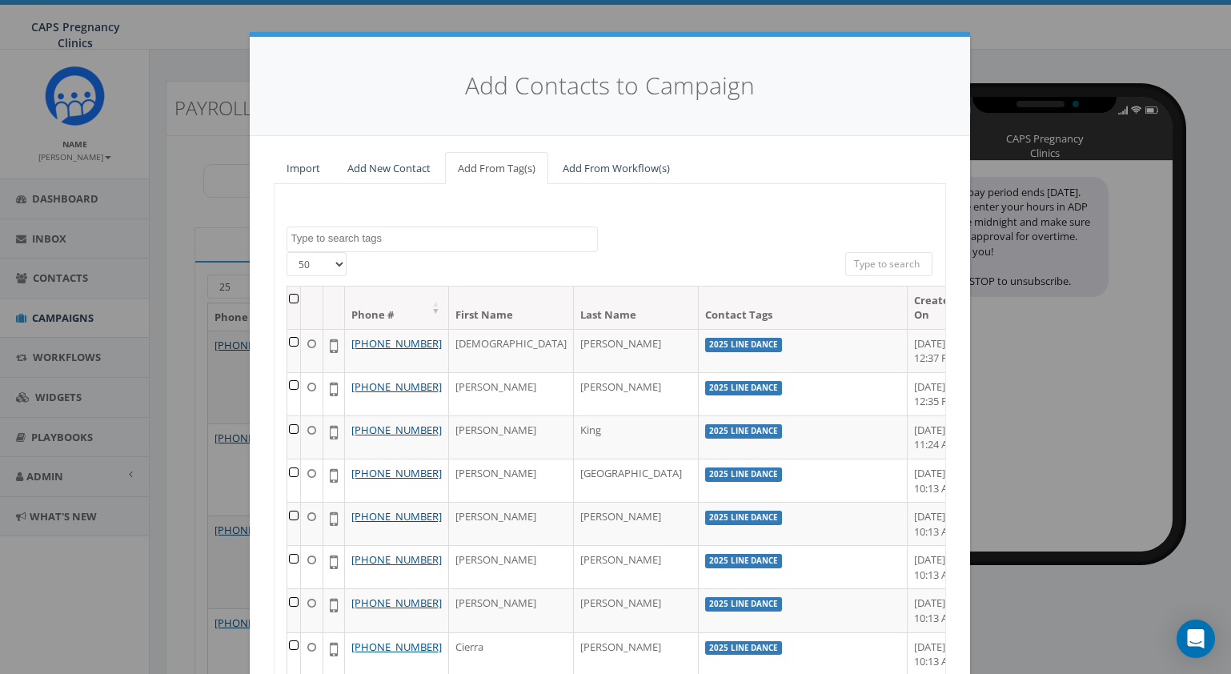
click at [494, 241] on textarea "Search" at bounding box center [444, 238] width 306 height 14
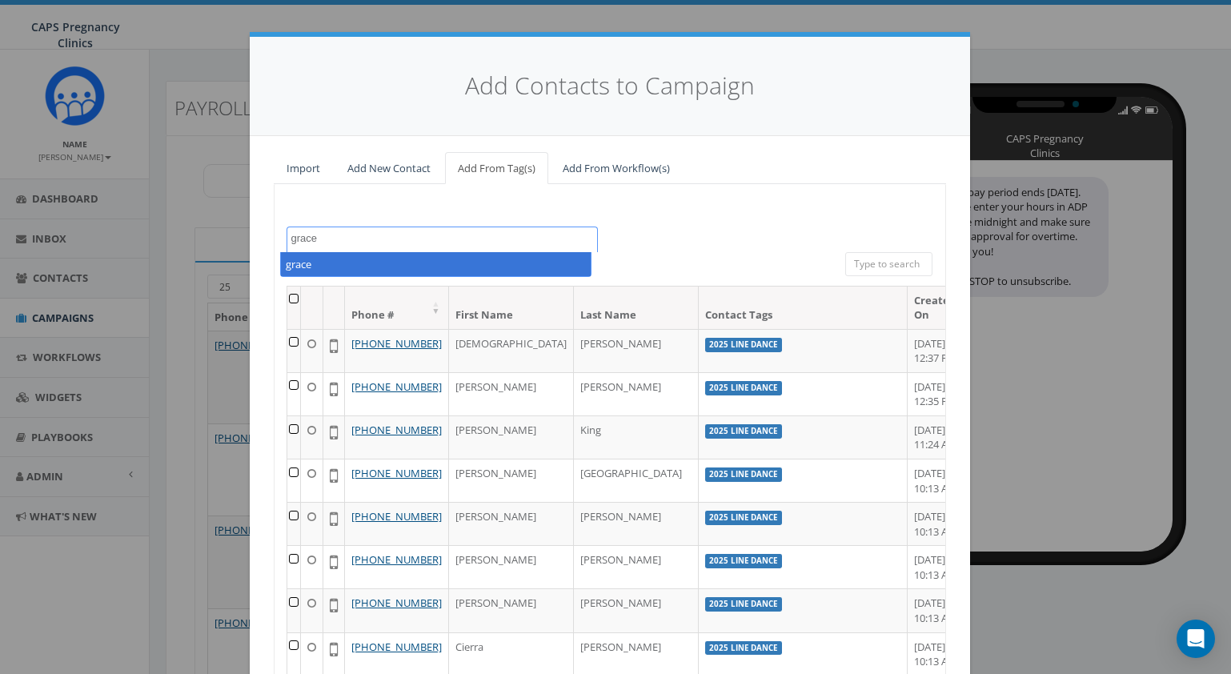
type textarea "grace"
select select "grace"
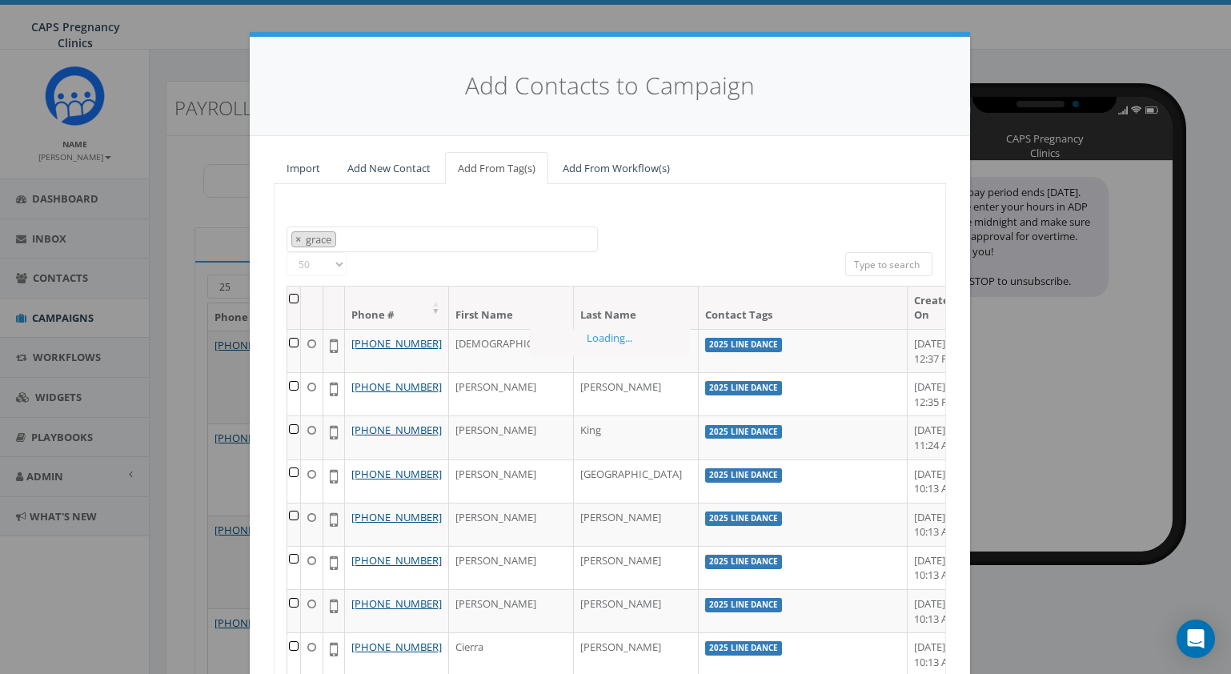
scroll to position [317, 0]
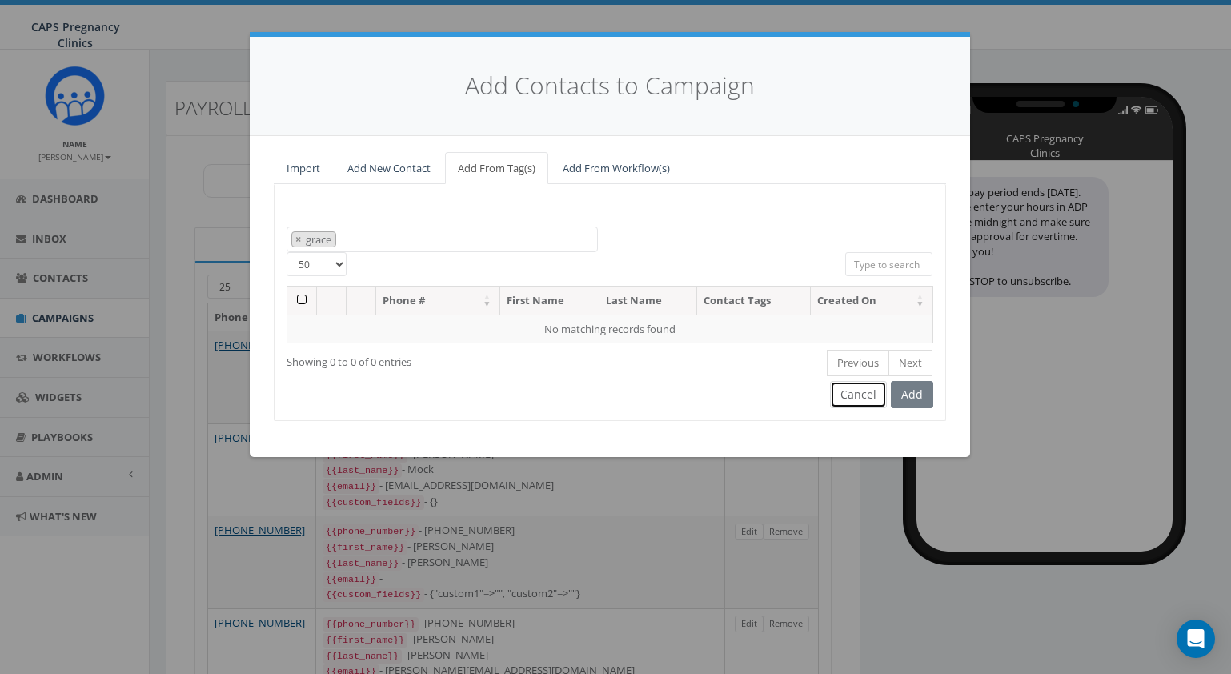
click at [860, 398] on button "Cancel" at bounding box center [858, 394] width 57 height 27
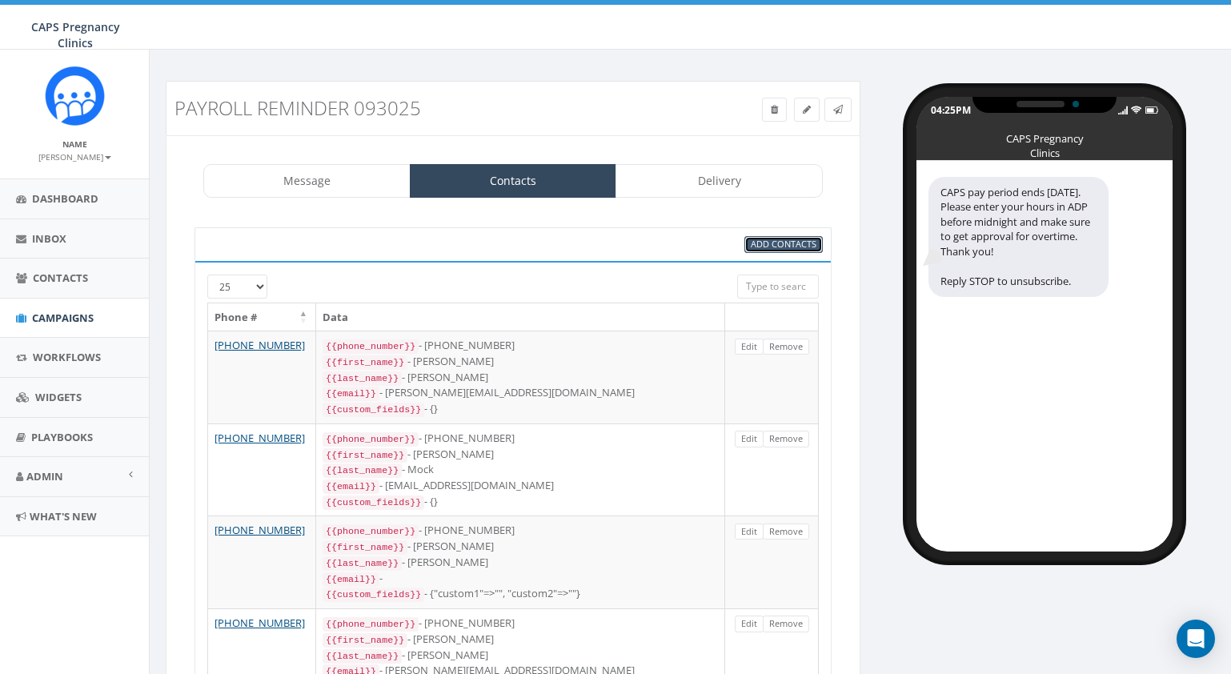
click at [776, 238] on span "Add Contacts" at bounding box center [784, 244] width 66 height 12
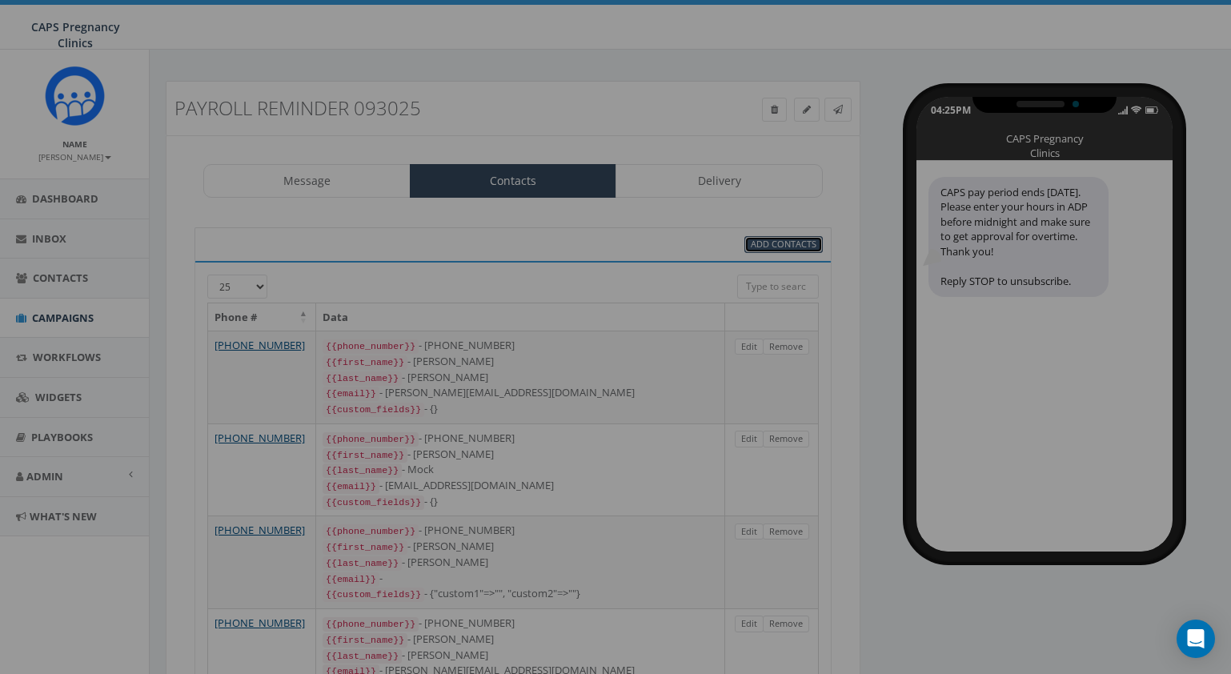
select select
select select "50"
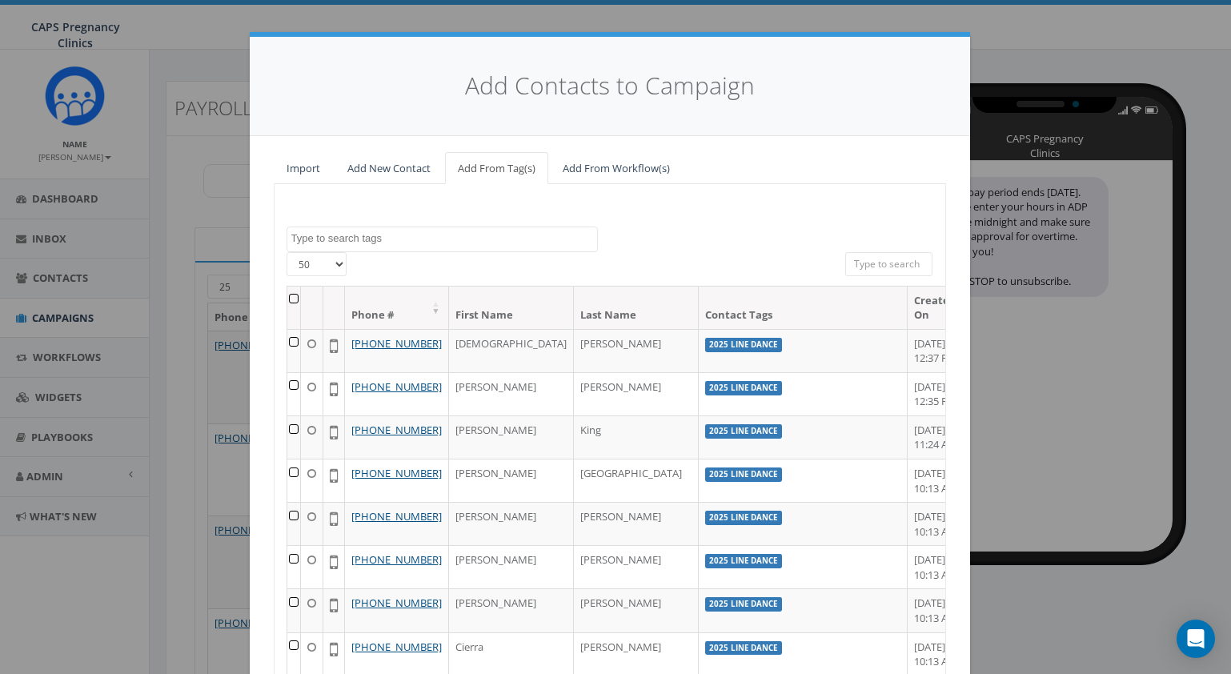
click at [511, 240] on textarea "Search" at bounding box center [444, 238] width 306 height 14
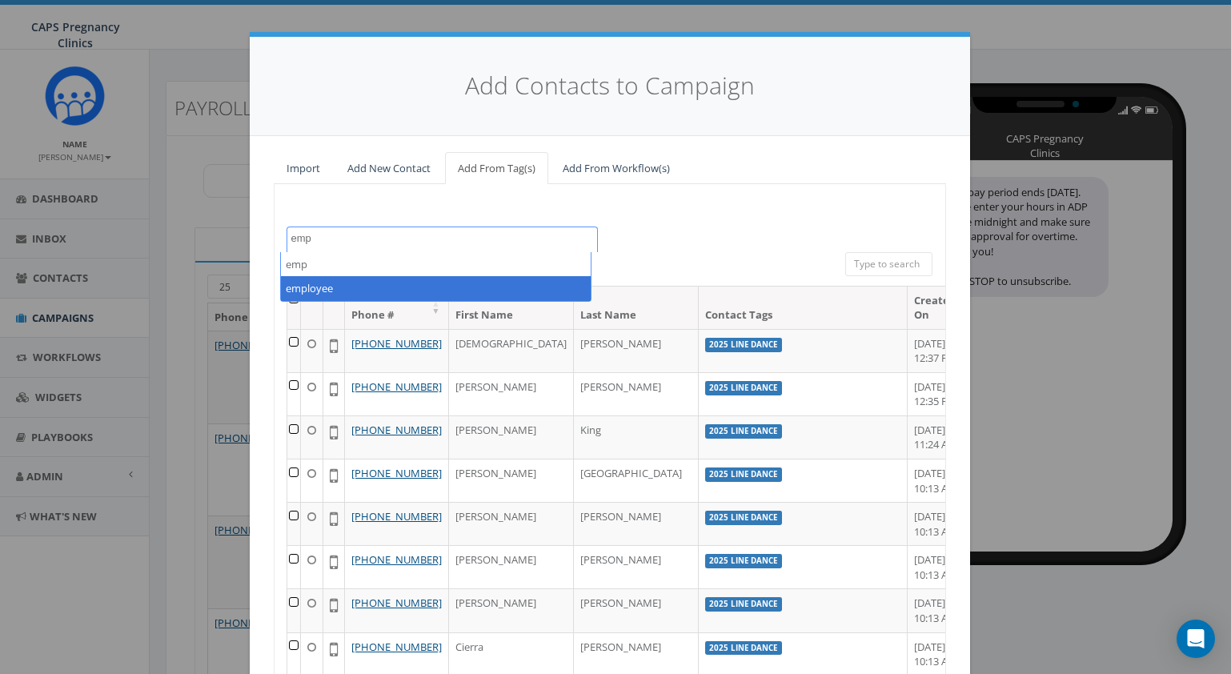
type textarea "emp"
select select "employee"
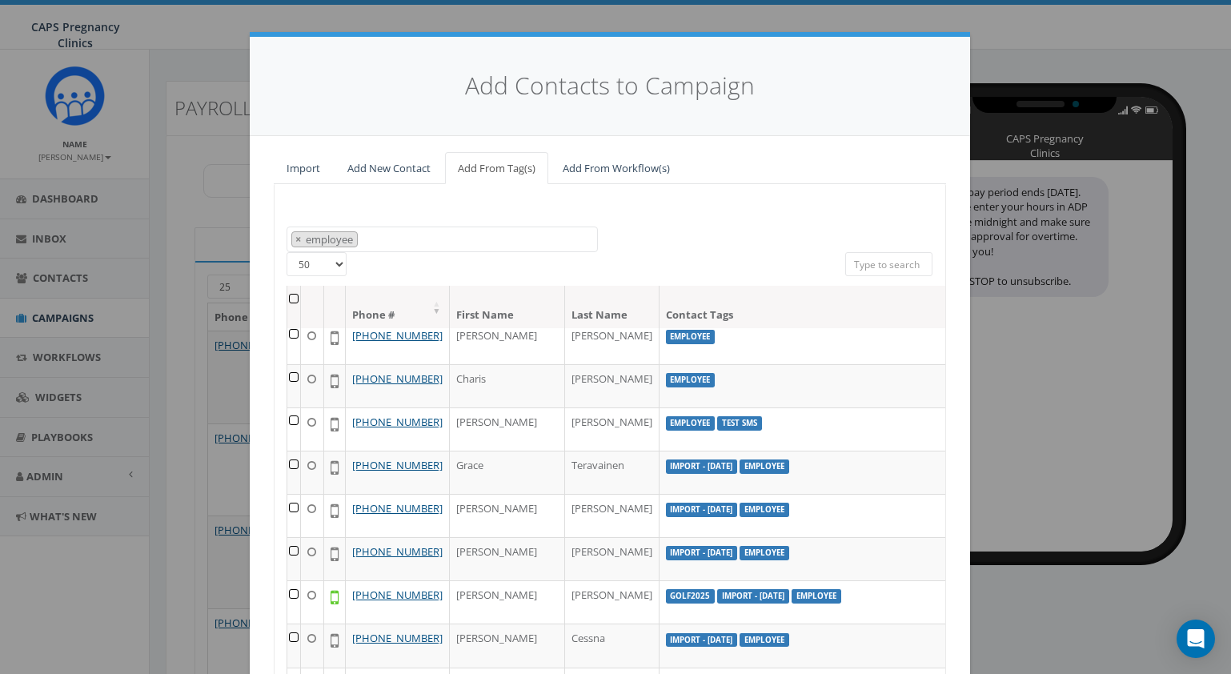
scroll to position [147, 0]
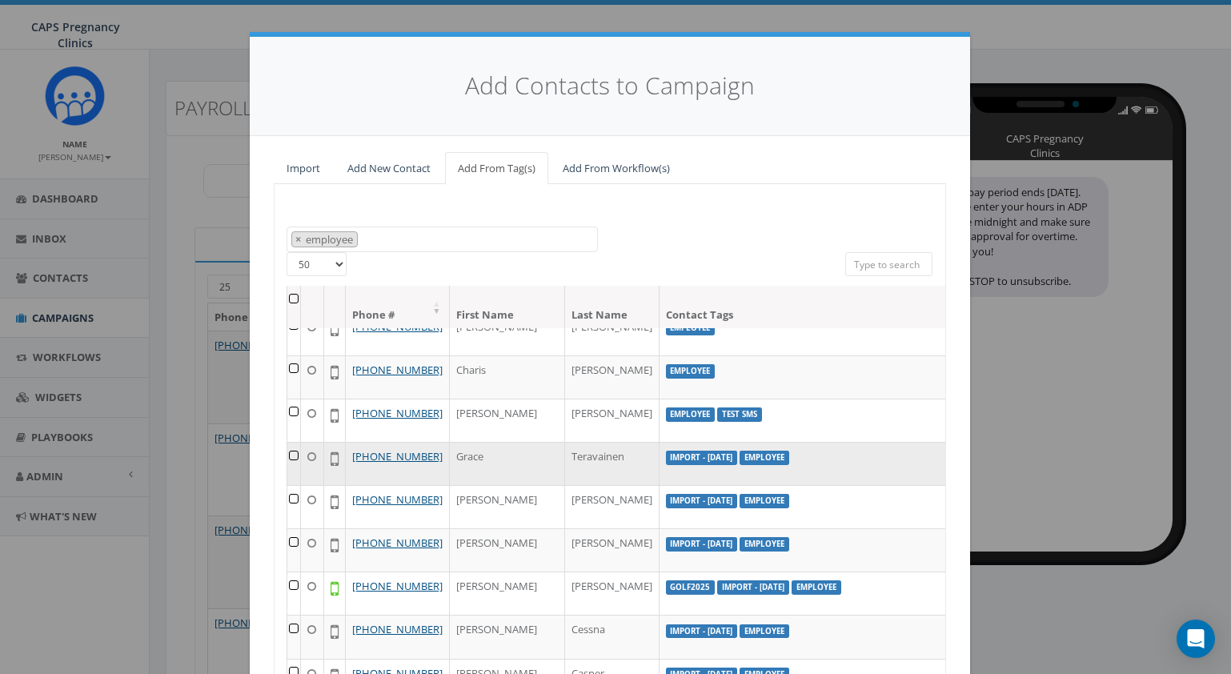
click at [288, 485] on td at bounding box center [294, 463] width 14 height 43
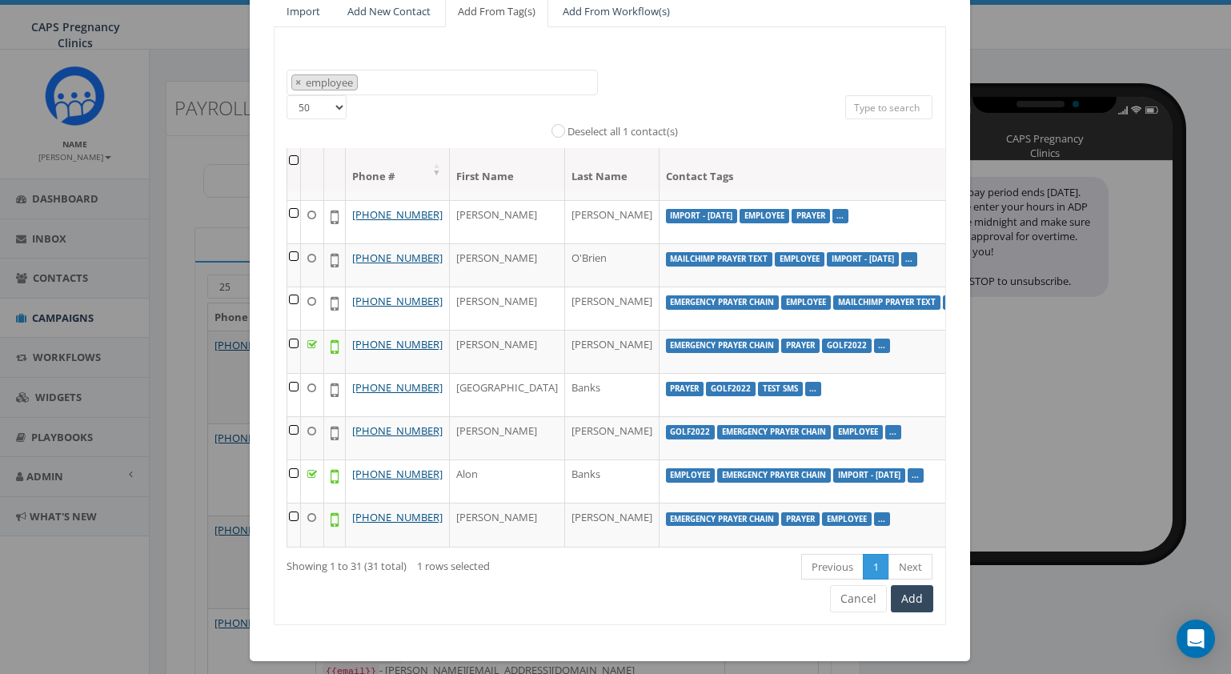
scroll to position [168, 0]
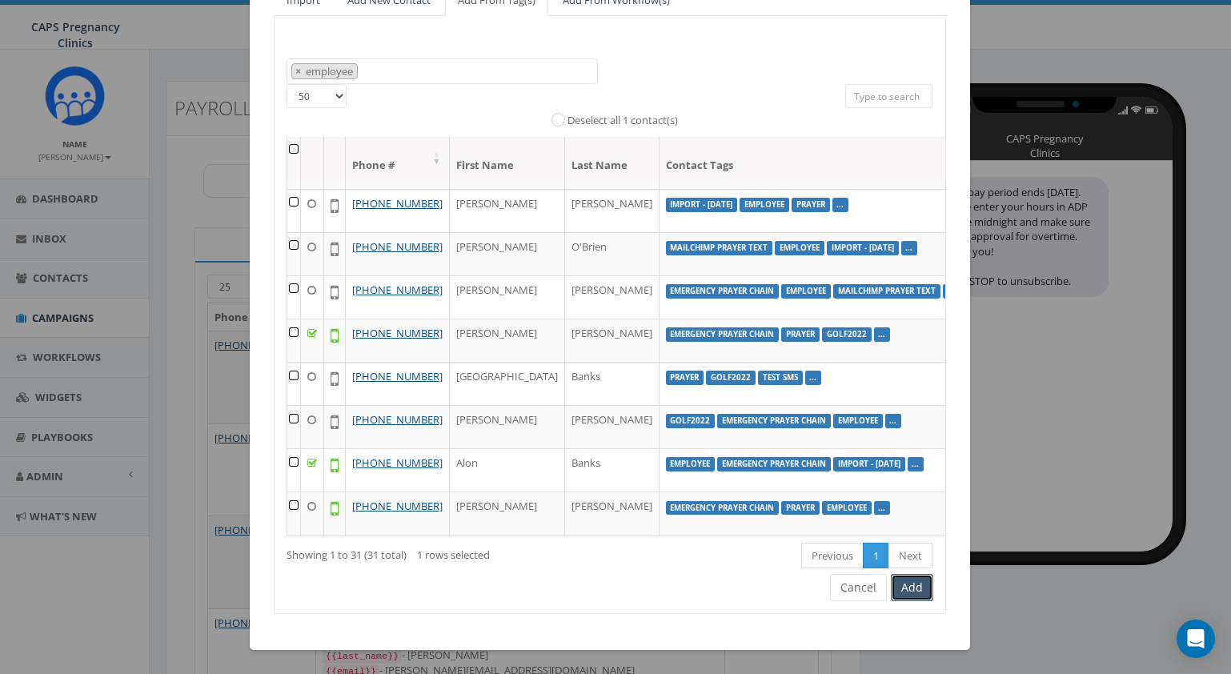
click at [902, 587] on button "Add" at bounding box center [912, 587] width 42 height 27
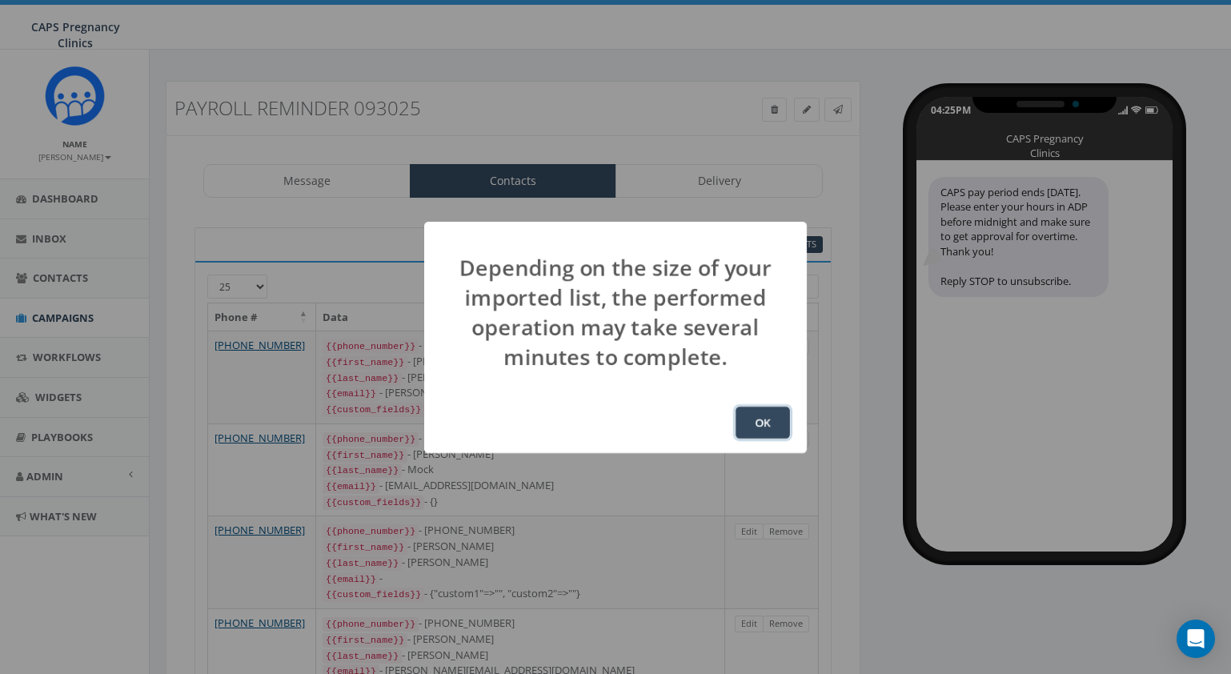
click at [770, 418] on button "OK" at bounding box center [763, 423] width 54 height 32
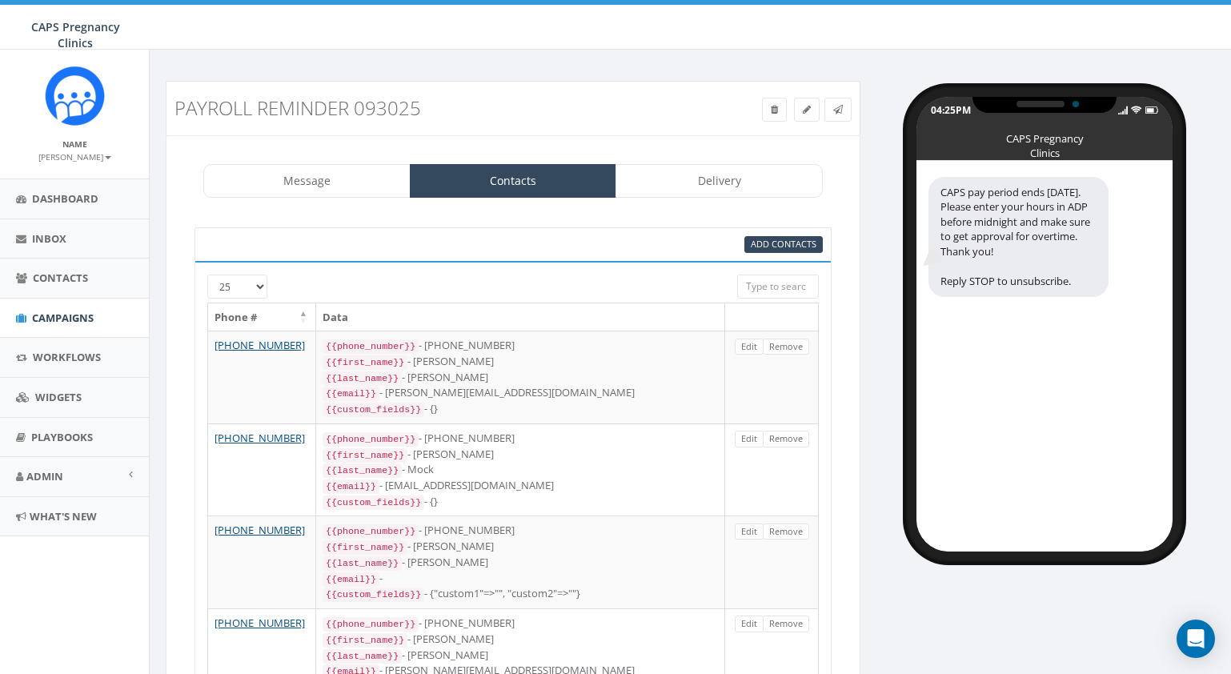
scroll to position [211, 0]
click at [259, 287] on div at bounding box center [486, 282] width 477 height 15
click at [255, 286] on div at bounding box center [486, 282] width 477 height 15
click at [236, 290] on select "25 50 100" at bounding box center [237, 287] width 60 height 24
select select "50"
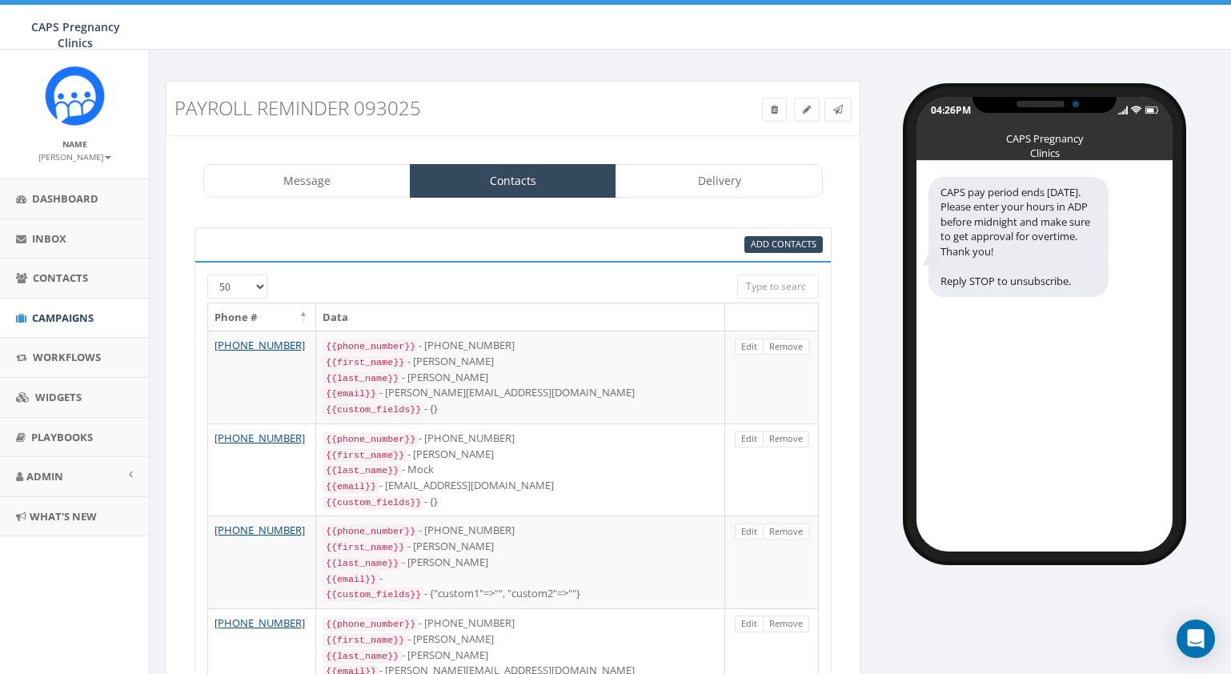
click at [207, 275] on select "25 50 100" at bounding box center [237, 287] width 60 height 24
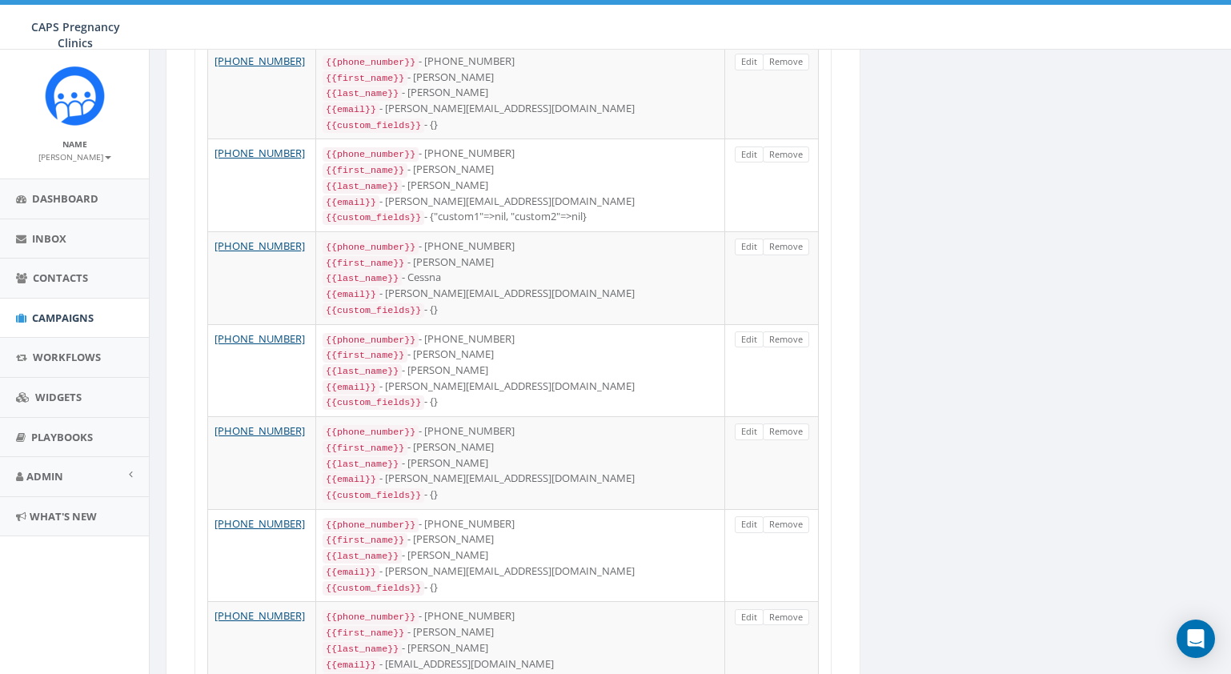
scroll to position [2597, 0]
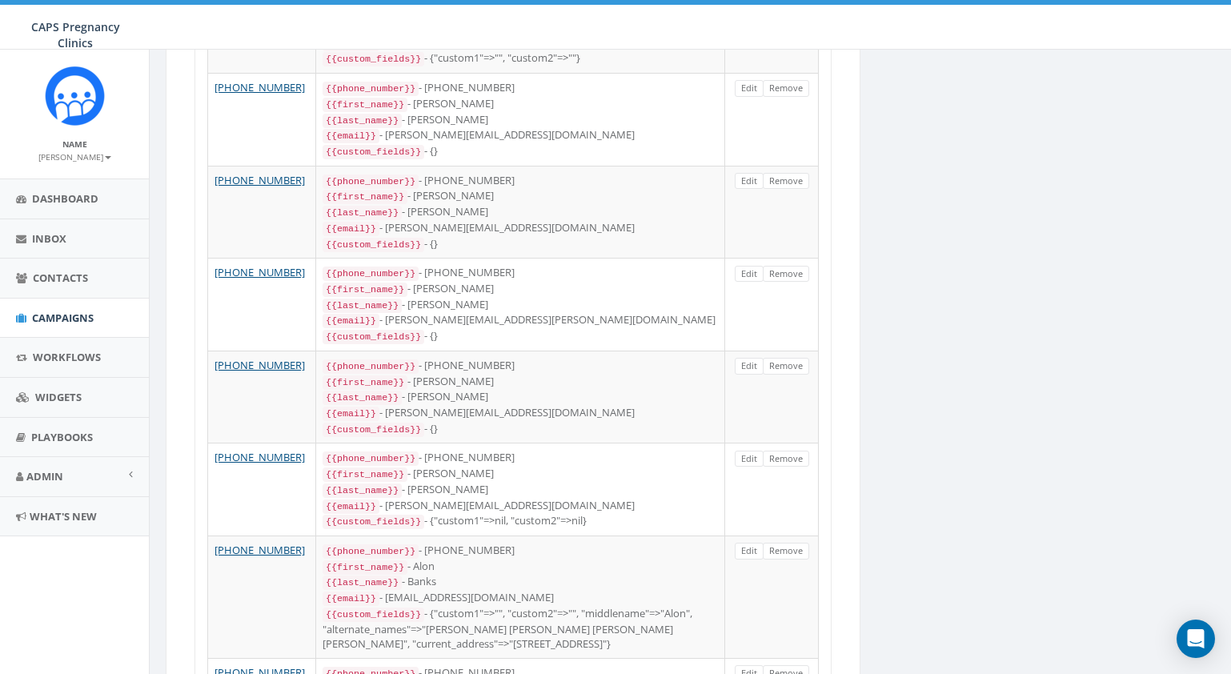
scroll to position [0, 0]
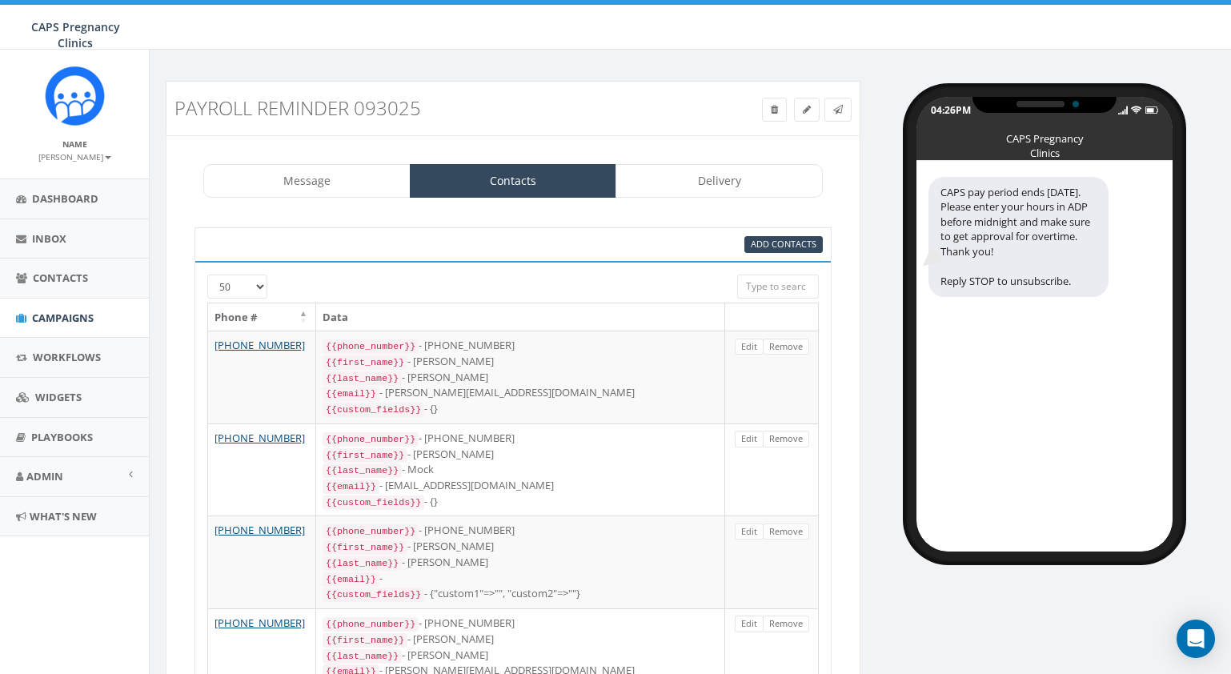
click at [337, 320] on th "Data" at bounding box center [520, 317] width 409 height 28
click at [314, 179] on link "Message" at bounding box center [306, 181] width 207 height 34
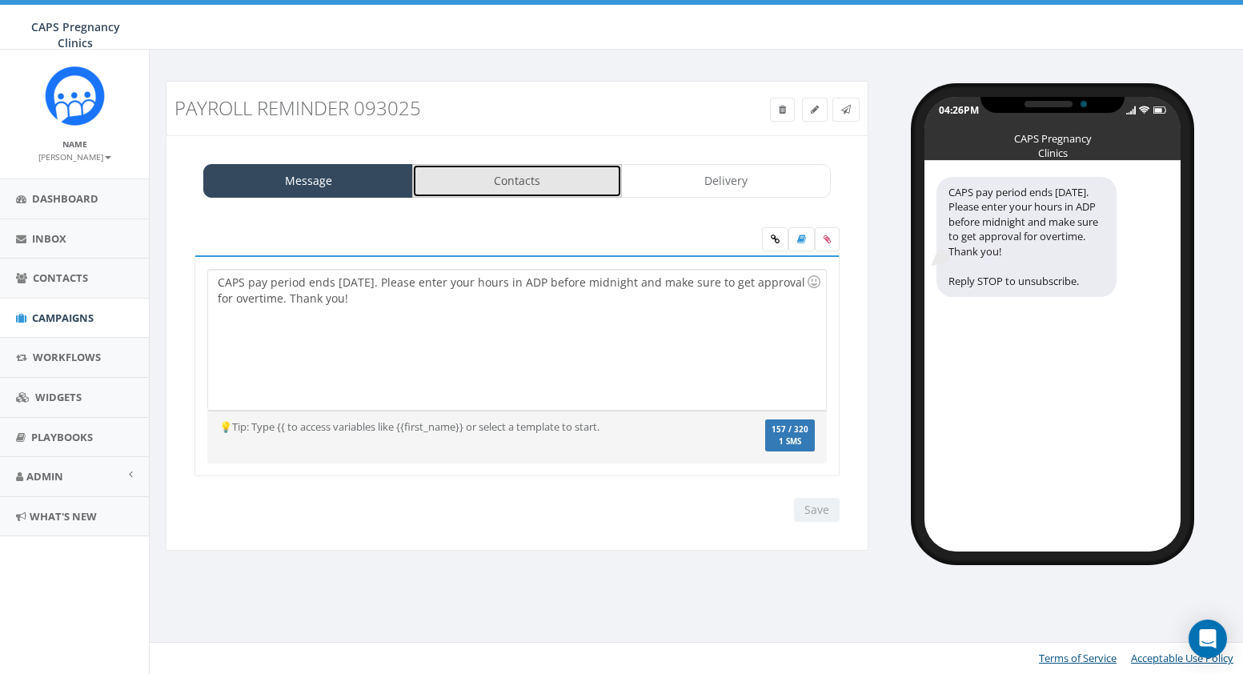
click at [542, 182] on link "Contacts" at bounding box center [517, 181] width 210 height 34
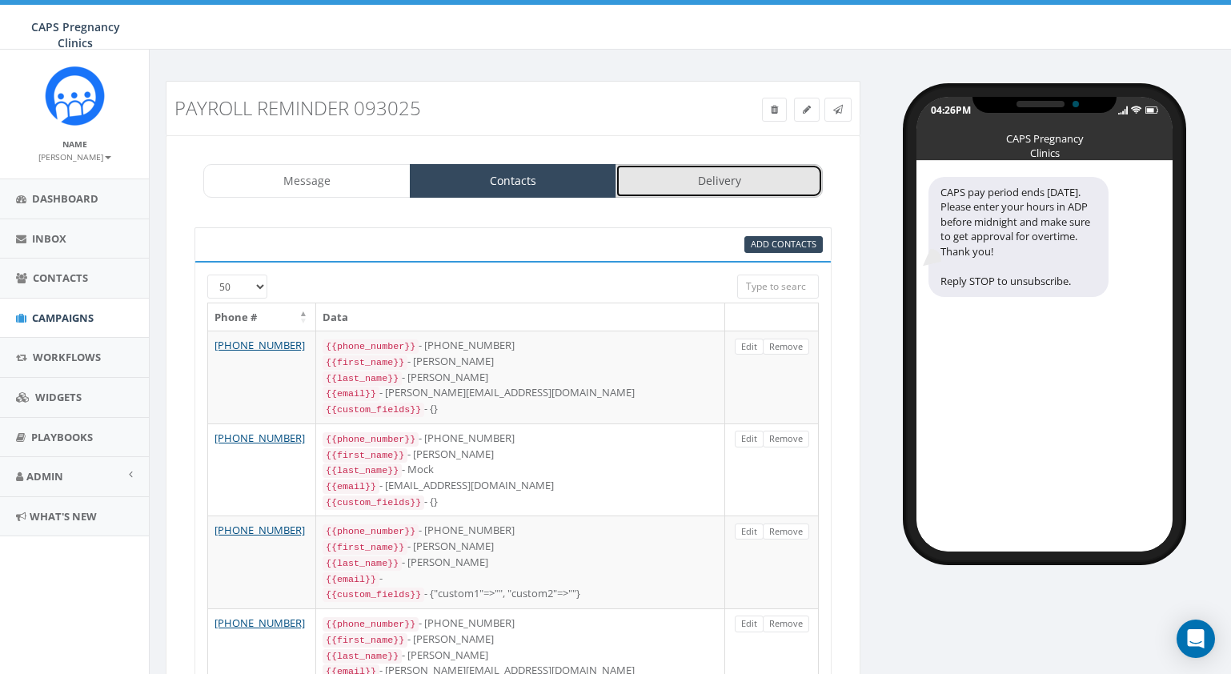
click at [716, 175] on link "Delivery" at bounding box center [719, 181] width 207 height 34
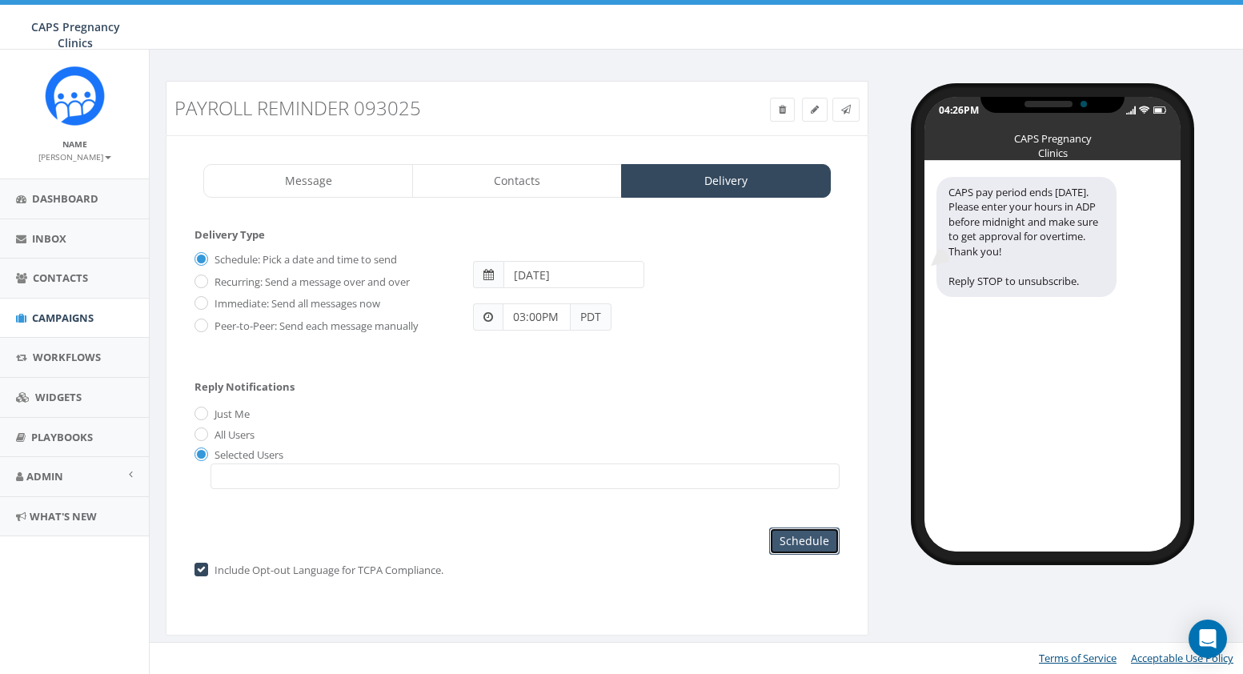
click at [807, 532] on input "Schedule" at bounding box center [804, 540] width 70 height 27
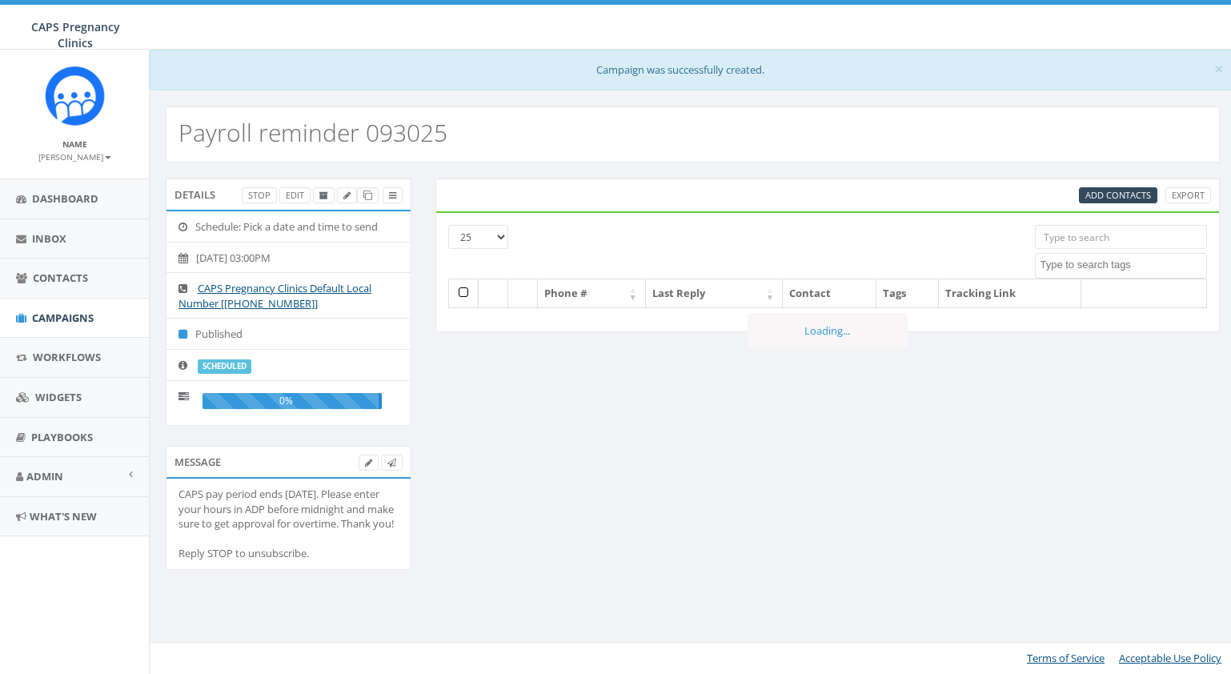
select select
